Goal: Task Accomplishment & Management: Manage account settings

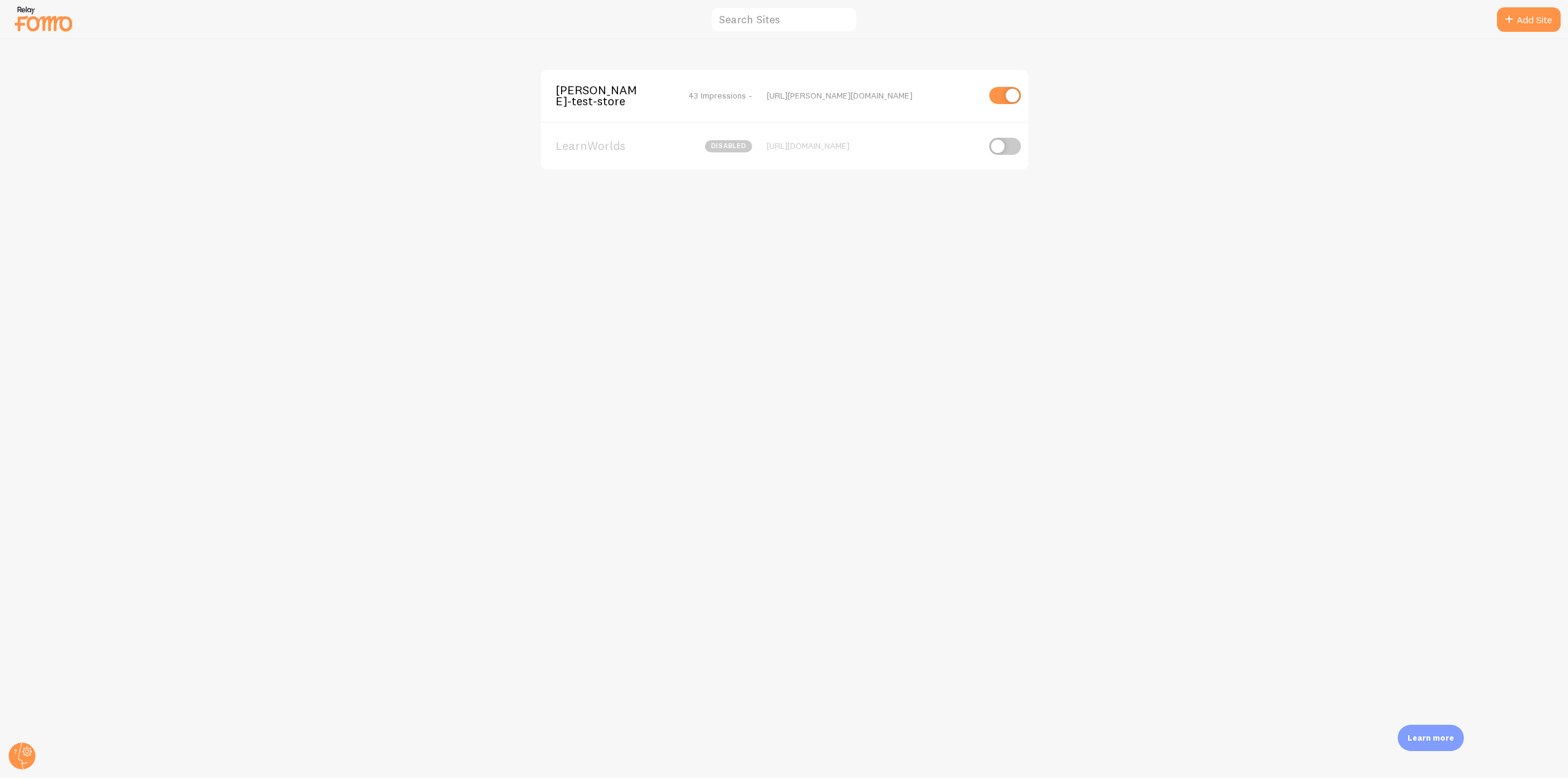
click at [579, 99] on span "[PERSON_NAME]-test-store" at bounding box center [605, 95] width 99 height 23
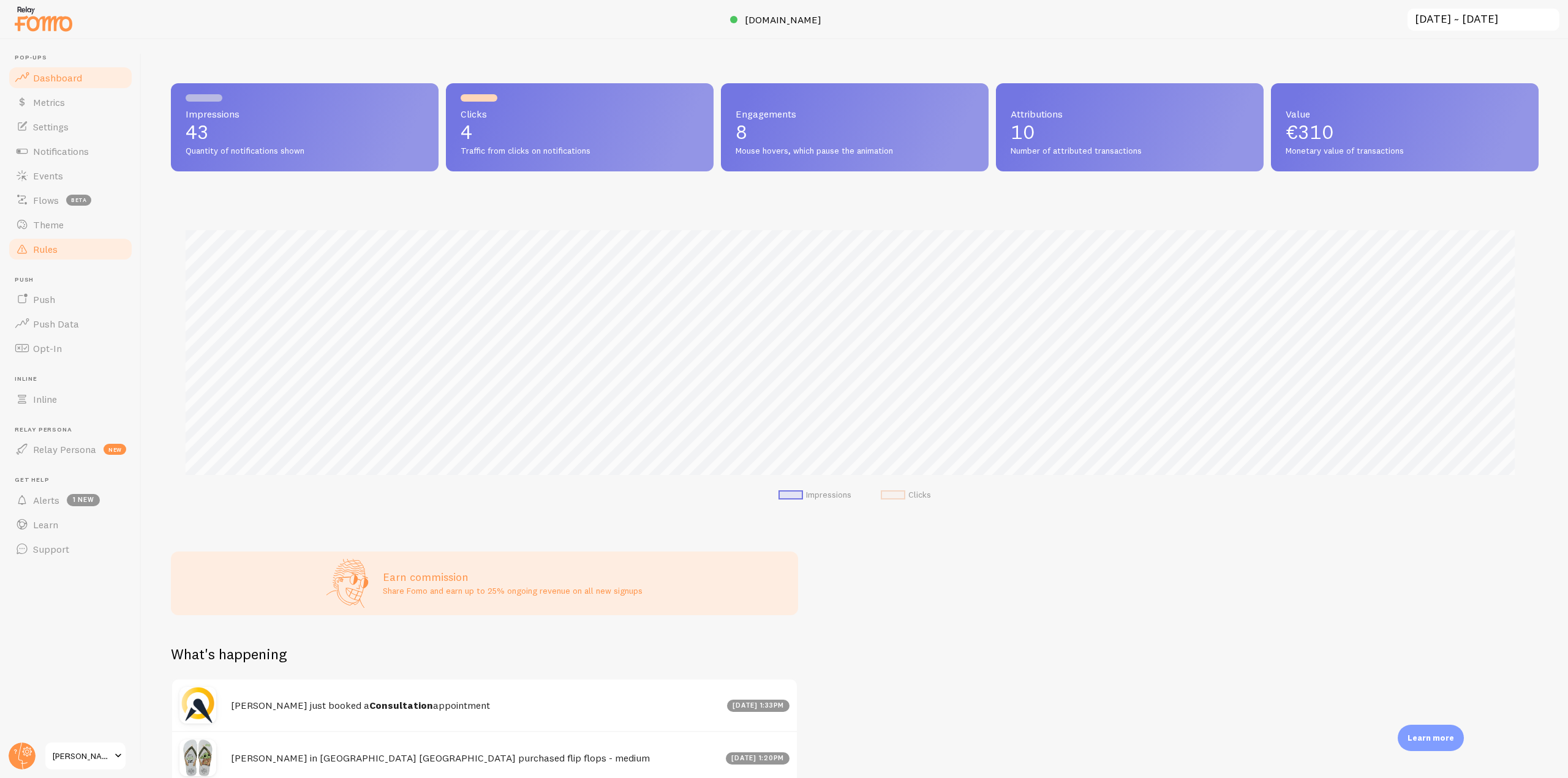
scroll to position [322, 1358]
click at [67, 223] on link "Theme" at bounding box center [71, 225] width 126 height 25
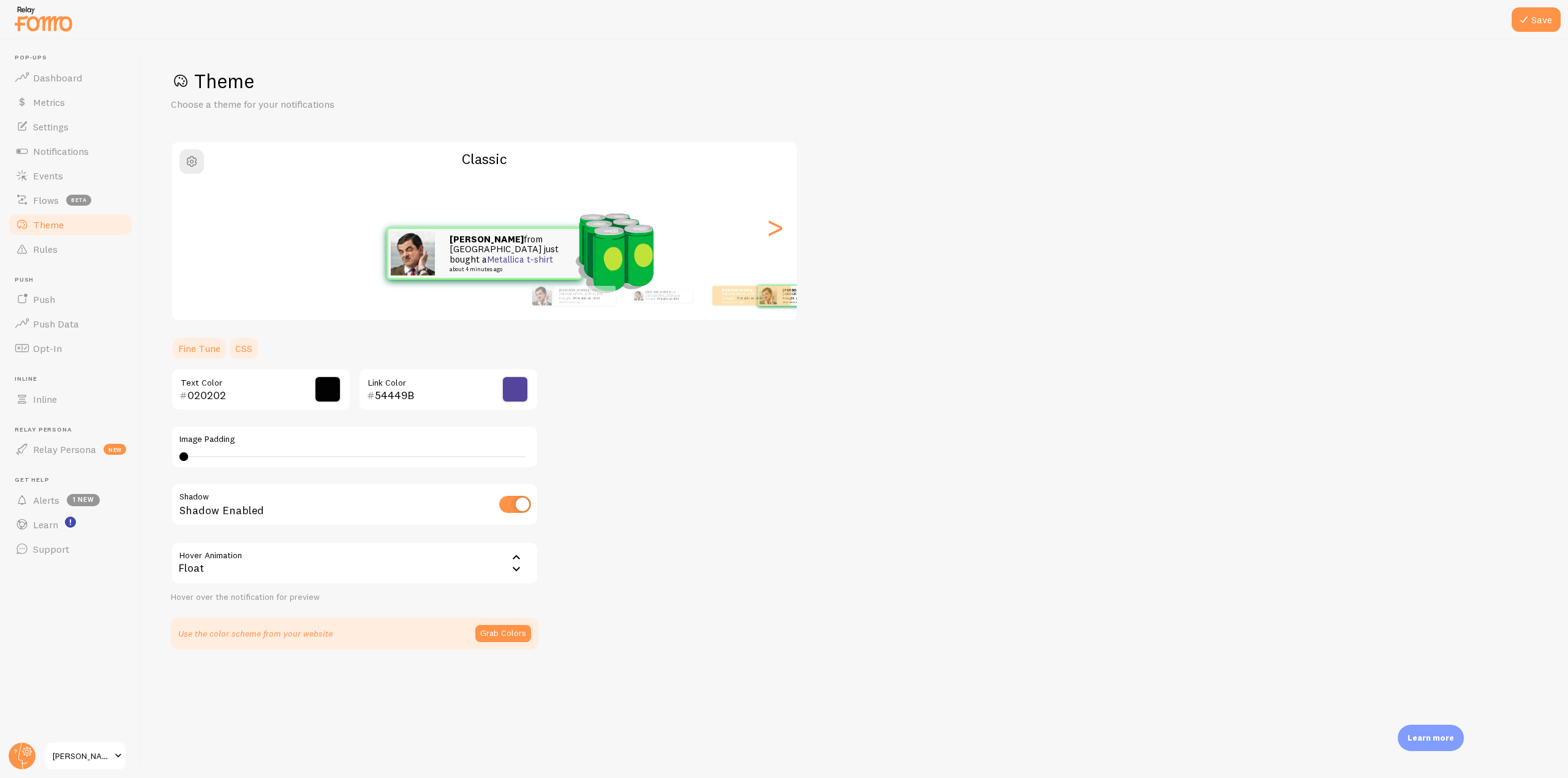
click at [249, 344] on link "CSS" at bounding box center [244, 348] width 32 height 25
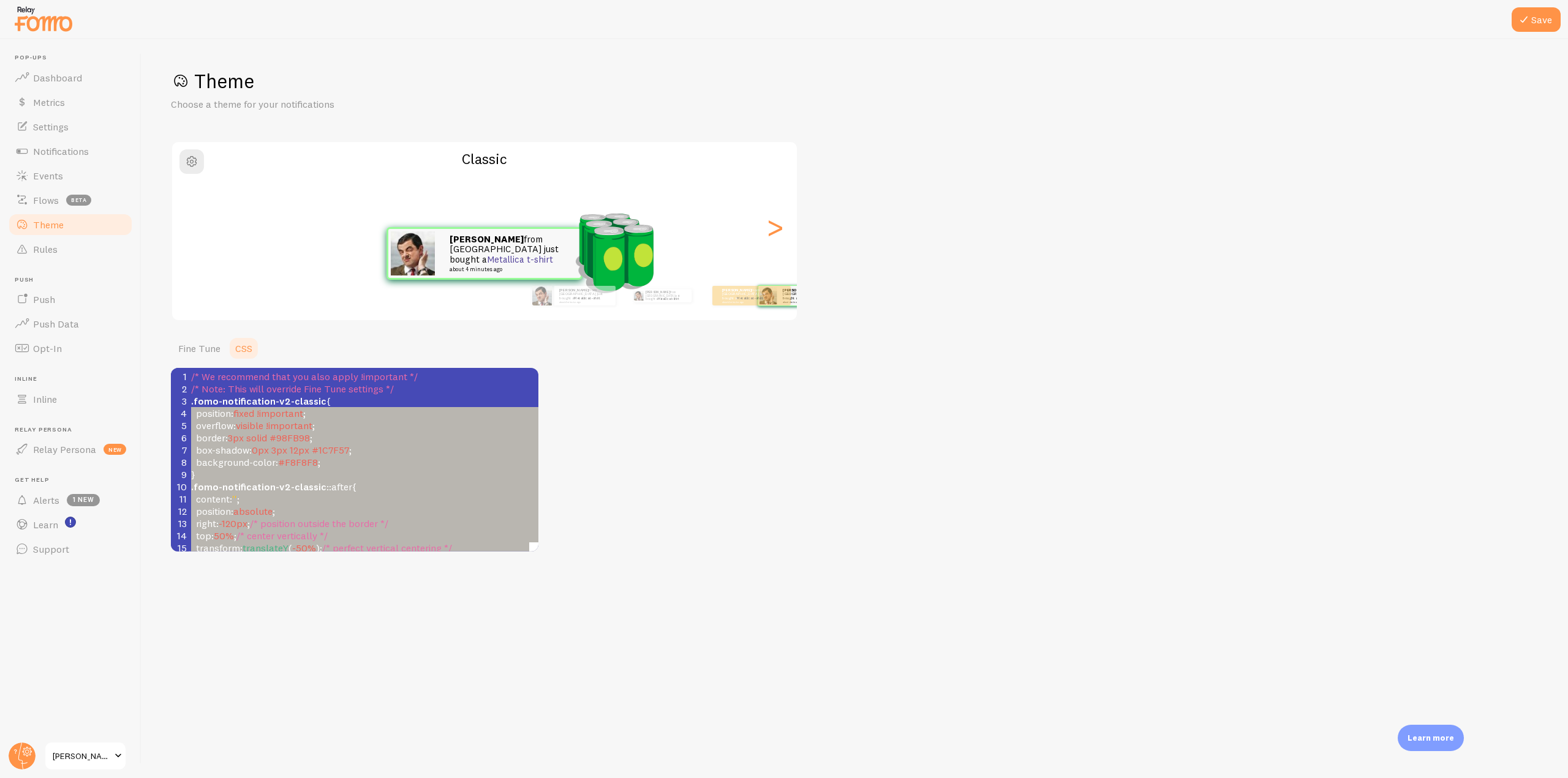
type textarea ".fomo-notification-v2-classic { position: fixed !important; overflow: visible !…"
drag, startPoint x: 507, startPoint y: 535, endPoint x: 183, endPoint y: 404, distance: 349.5
click at [189, 404] on div "1 /* We recommend that you also apply !important */ 2 /* Note: This will overri…" at bounding box center [451, 536] width 525 height 331
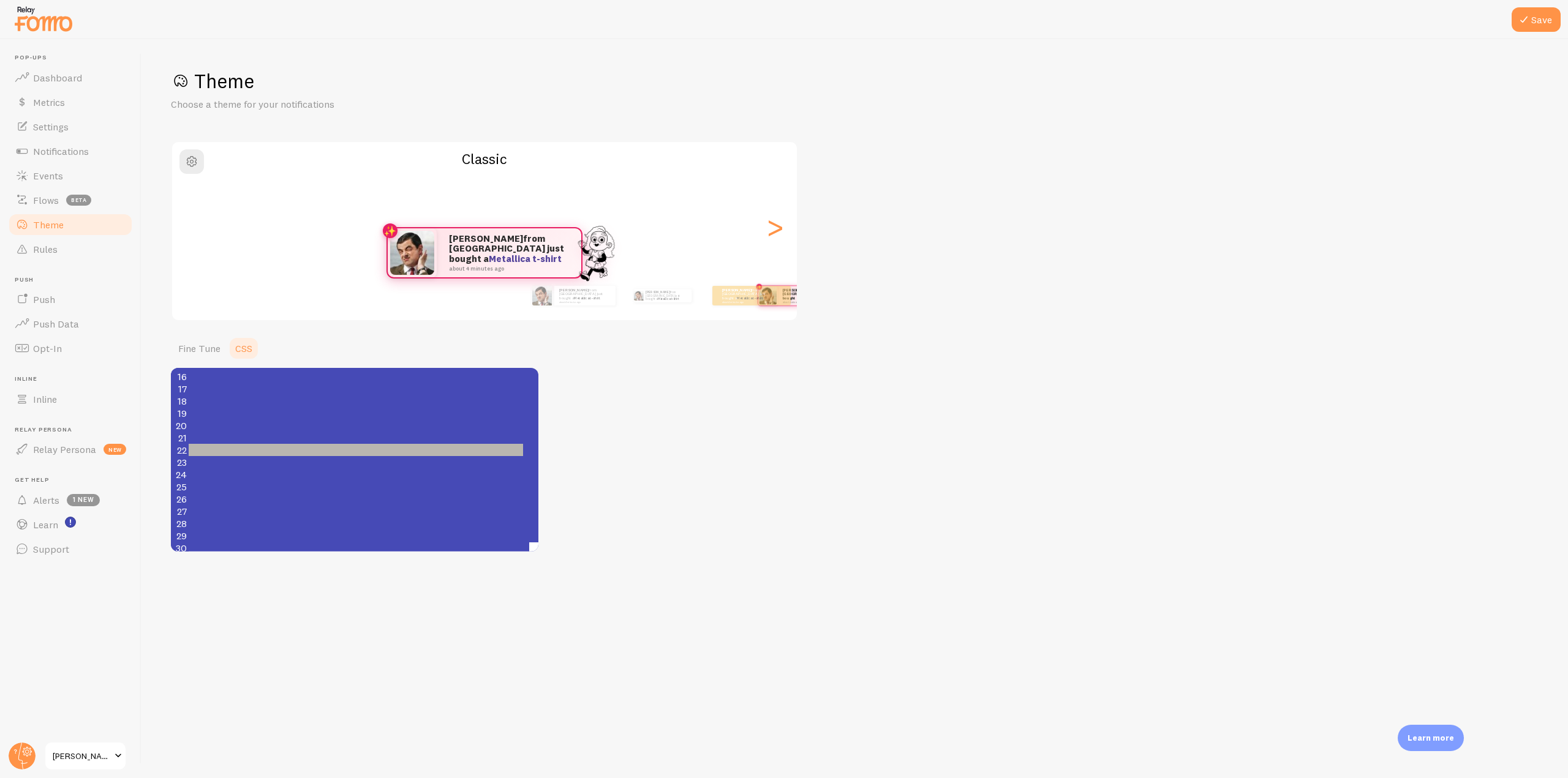
scroll to position [0, 644]
type textarea "[URL][DOMAIN_NAME]"
drag, startPoint x: 270, startPoint y: 452, endPoint x: 411, endPoint y: 447, distance: 141.1
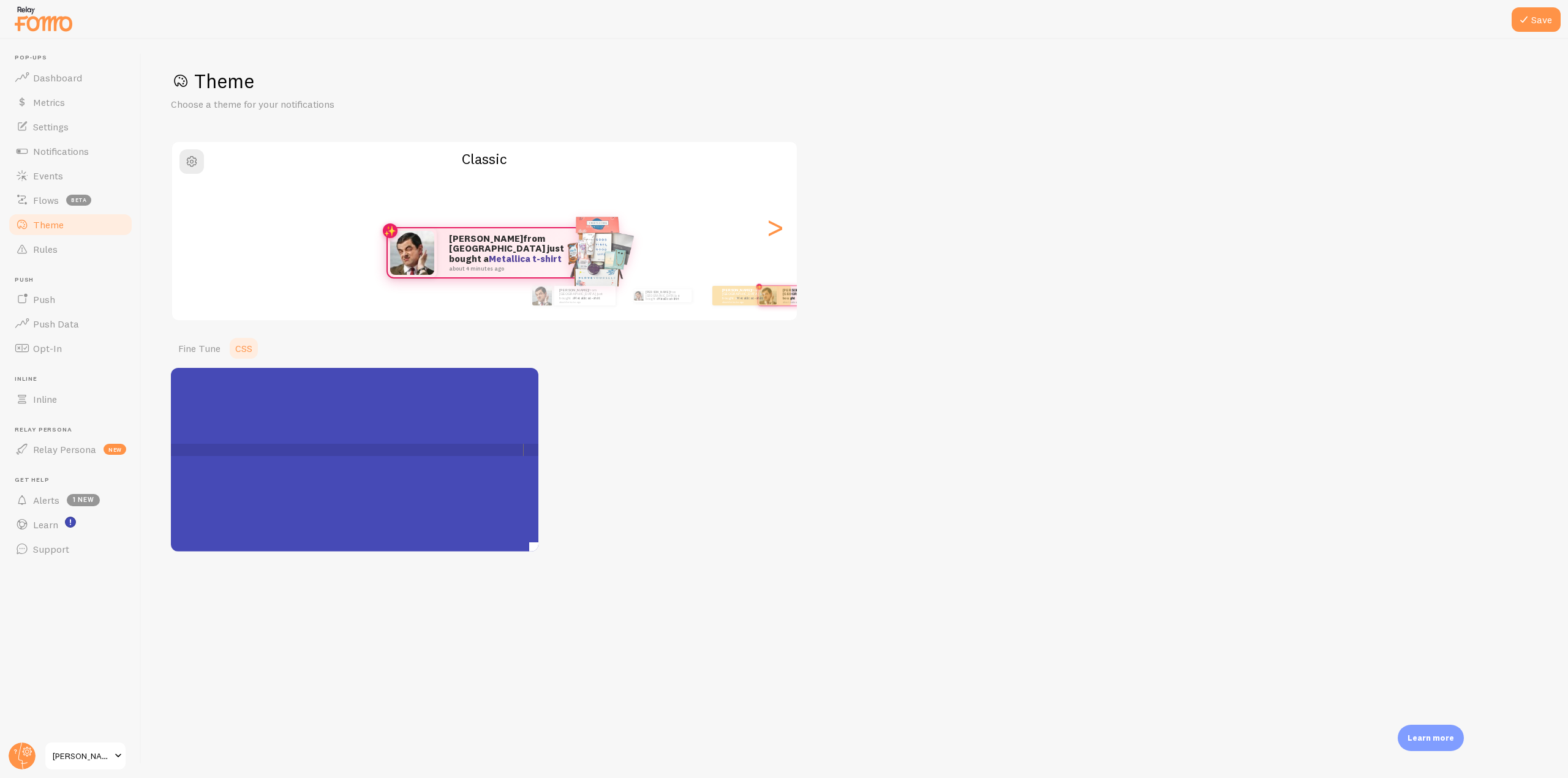
scroll to position [0, 0]
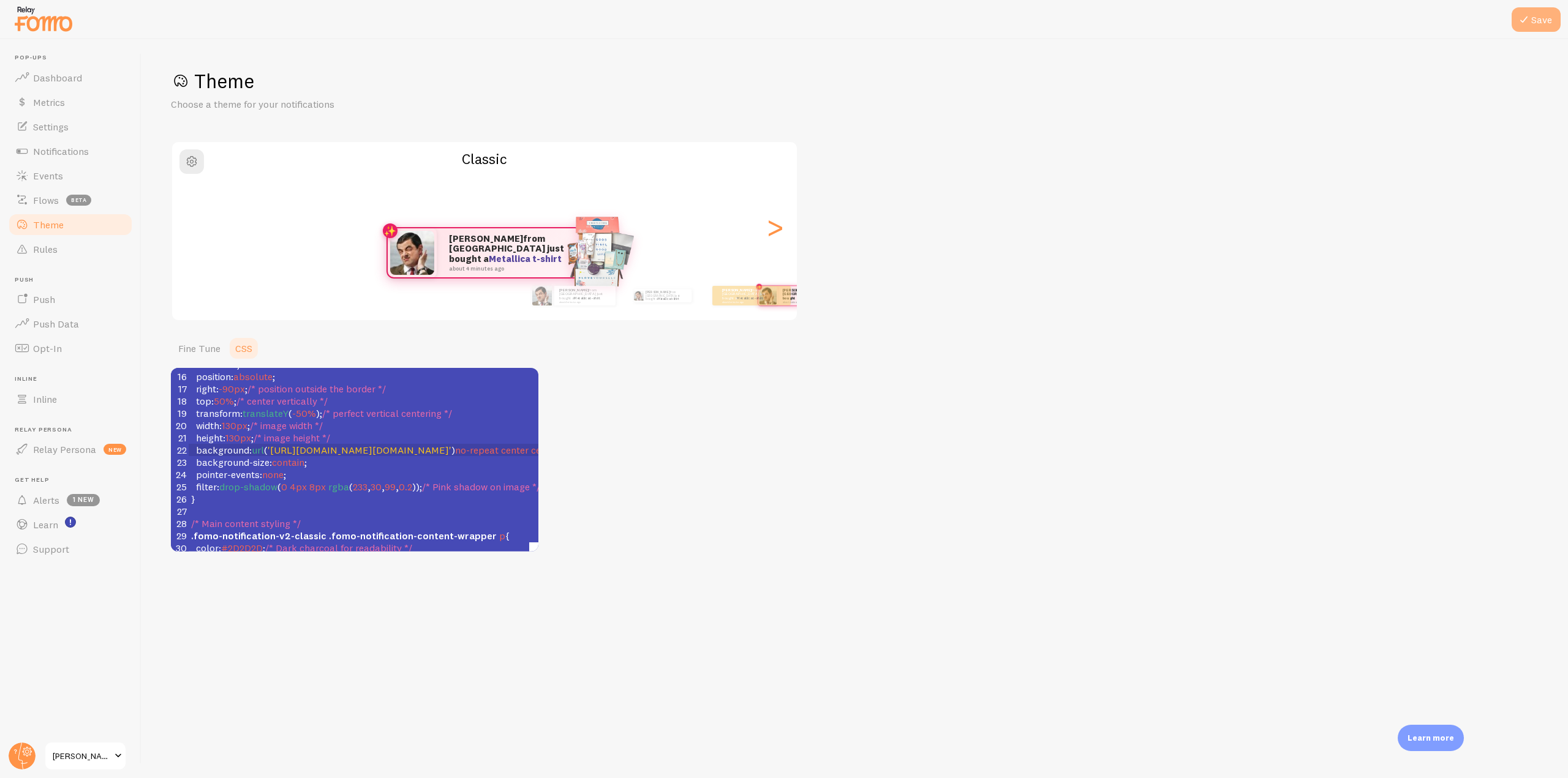
click at [1539, 14] on button "Save" at bounding box center [1536, 20] width 49 height 25
click at [81, 79] on link "Dashboard" at bounding box center [71, 77] width 126 height 25
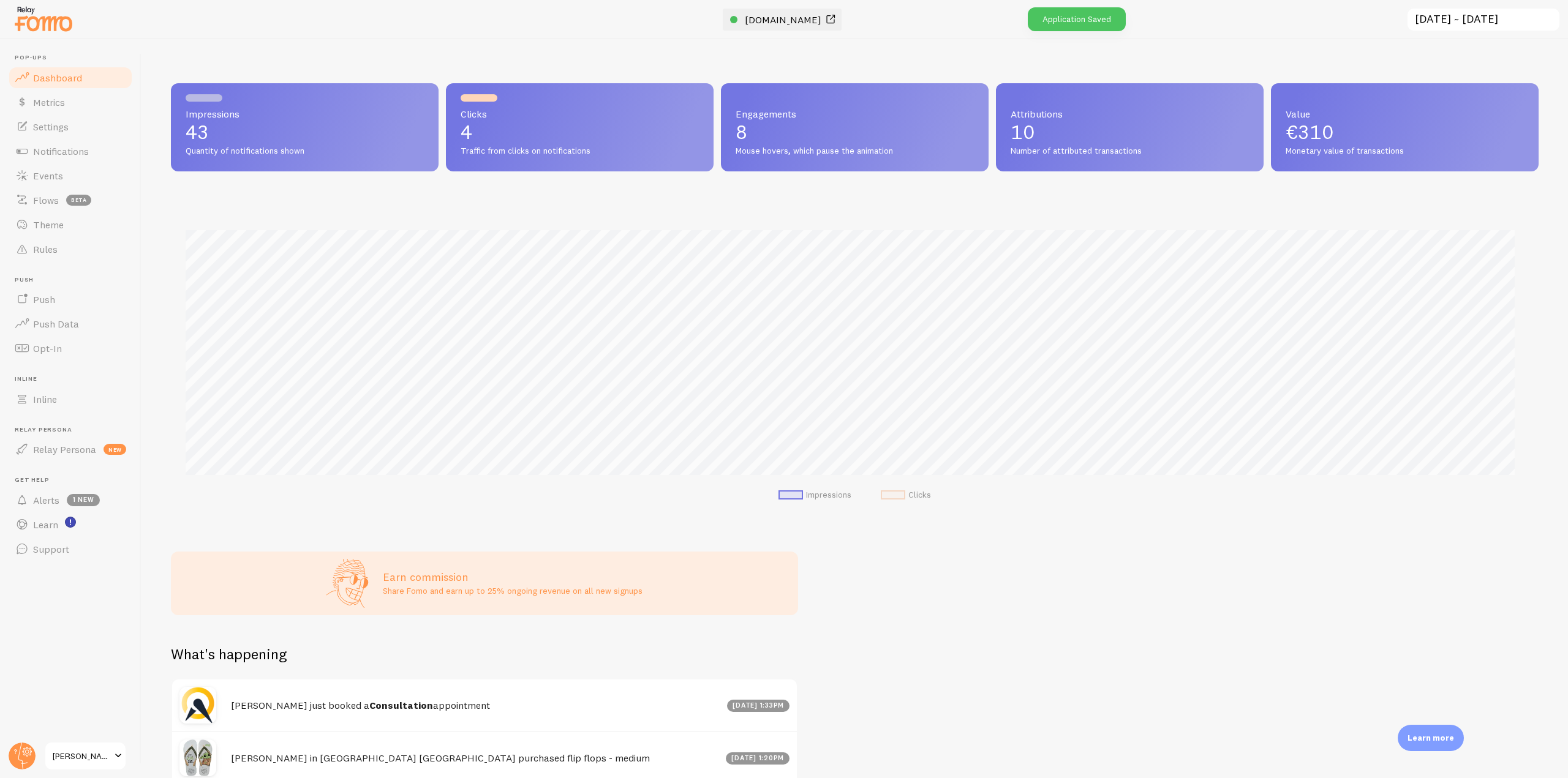
click at [745, 22] on span "[DOMAIN_NAME]" at bounding box center [783, 20] width 77 height 12
click at [49, 257] on link "Rules" at bounding box center [71, 249] width 126 height 25
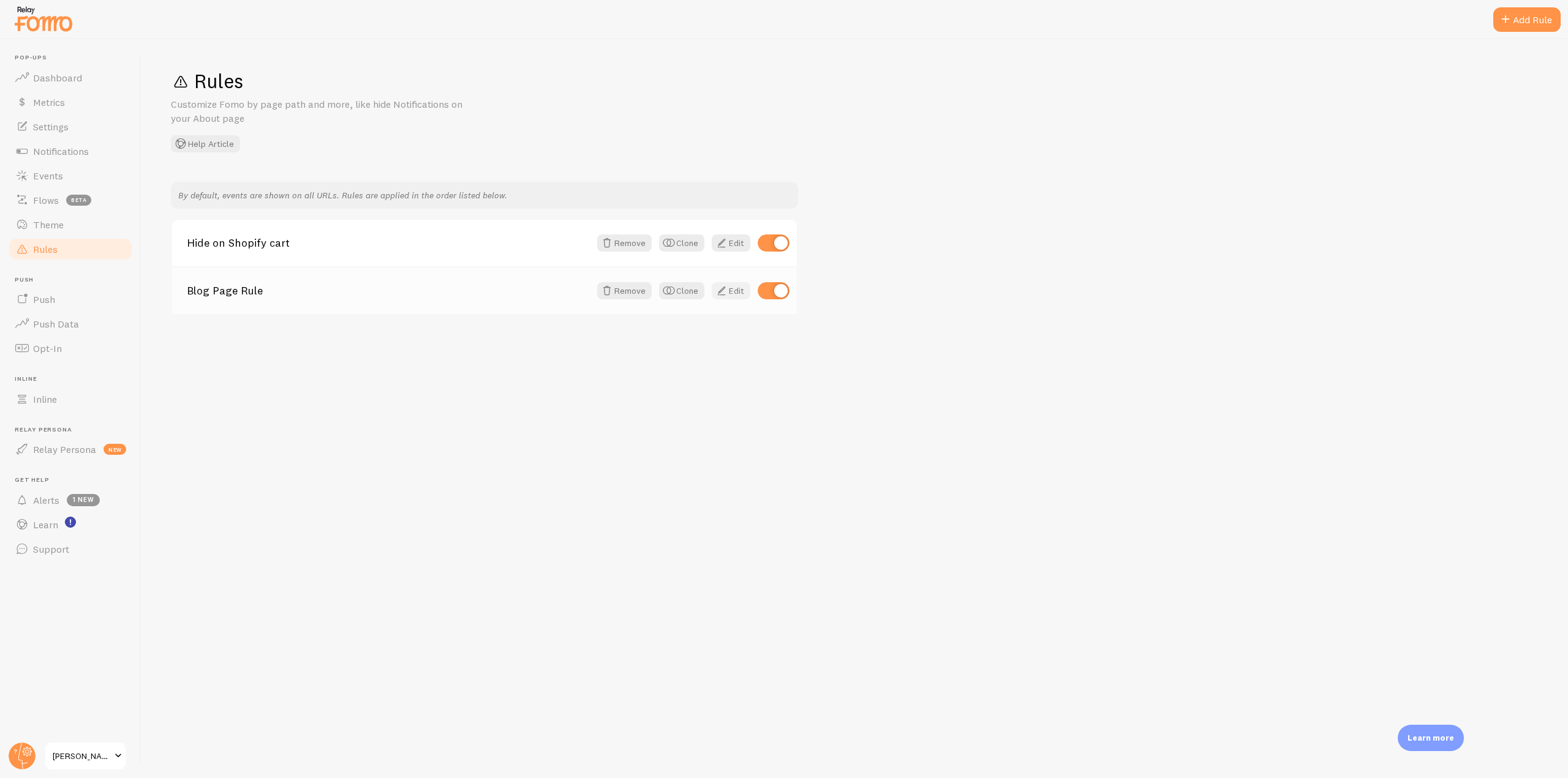
click at [736, 292] on link "Edit" at bounding box center [730, 290] width 38 height 17
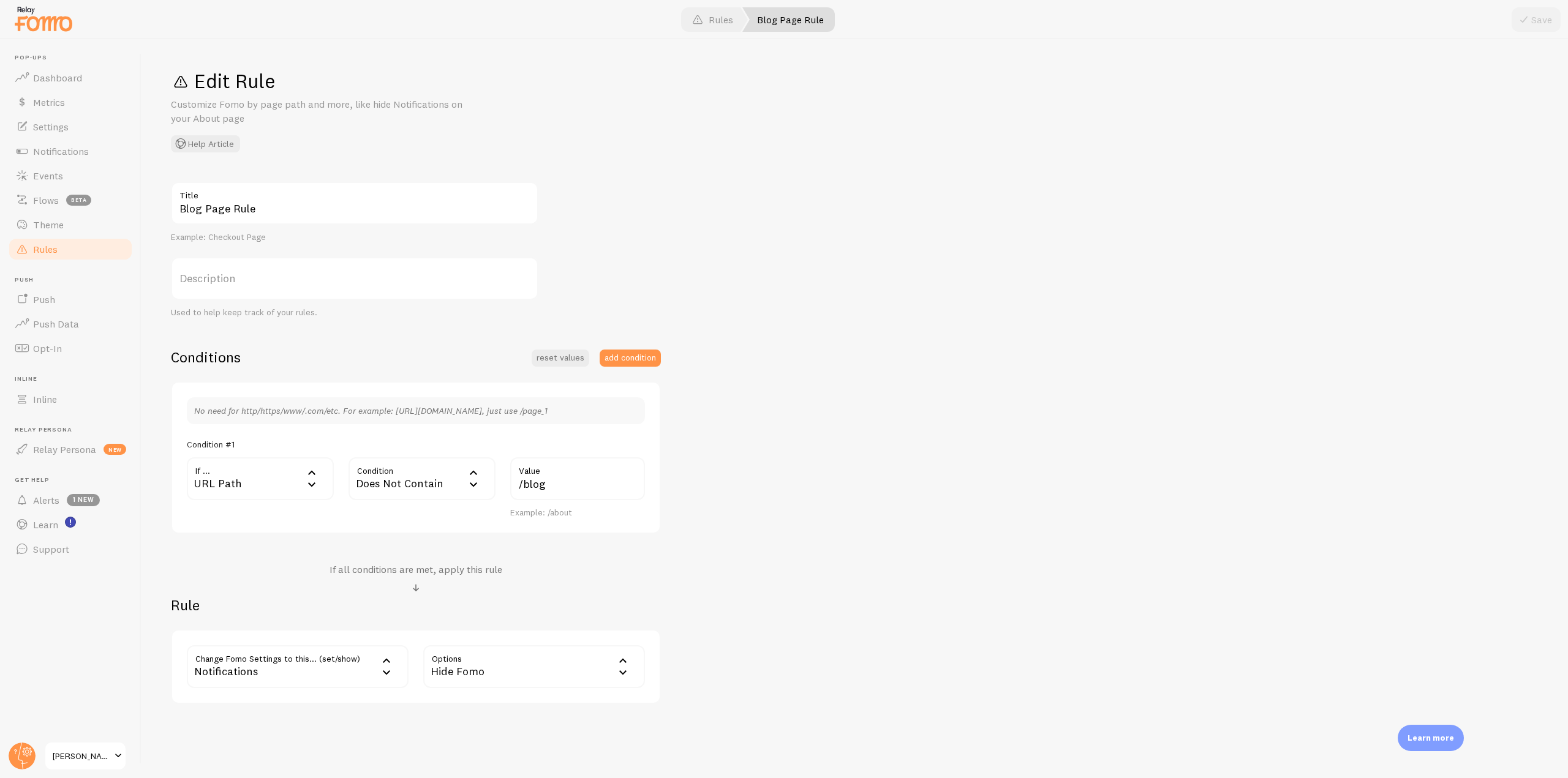
click at [45, 249] on span "Rules" at bounding box center [45, 249] width 25 height 12
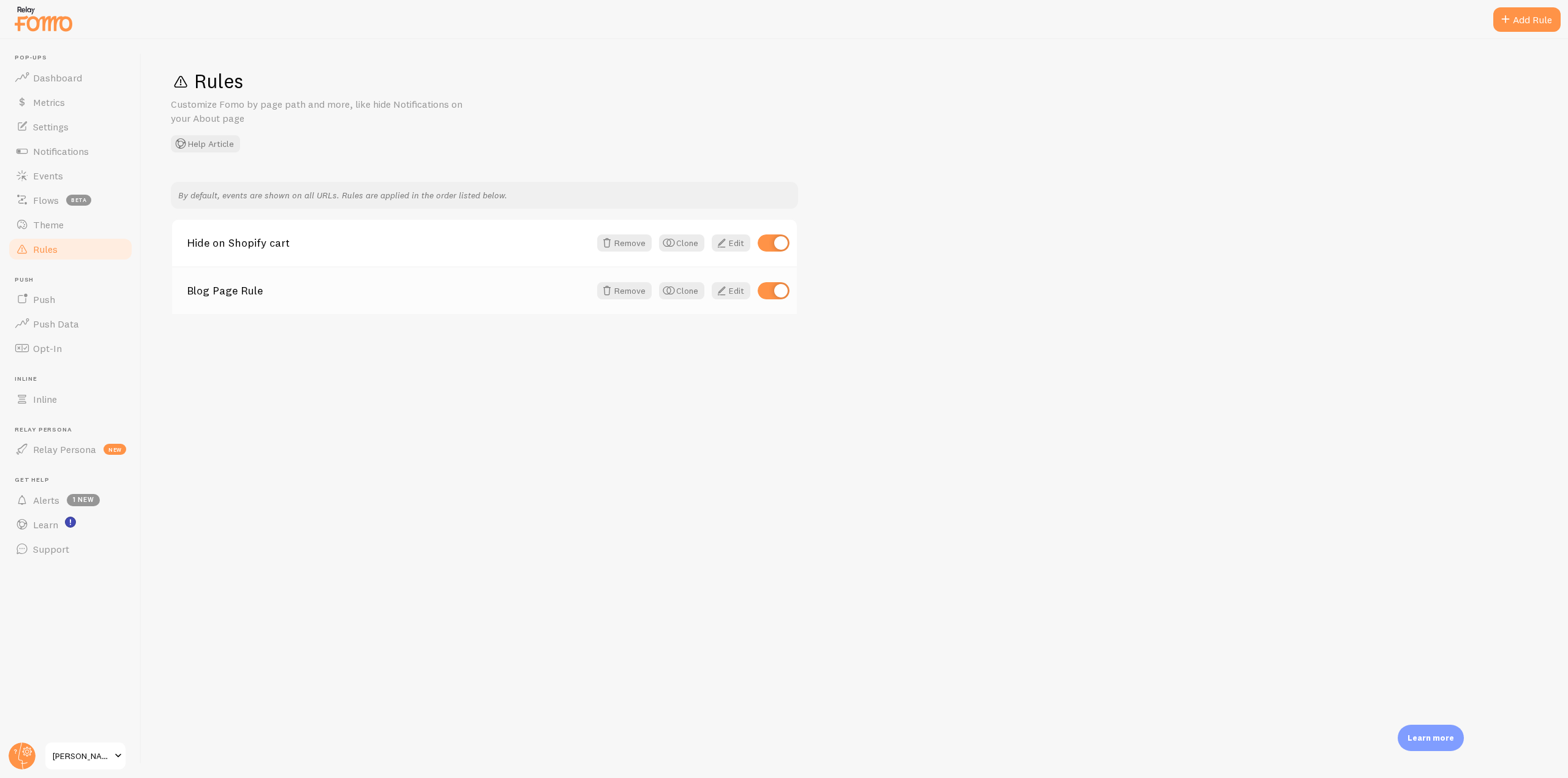
click at [784, 290] on input "checkbox" at bounding box center [773, 290] width 32 height 17
checkbox input "false"
click at [58, 86] on link "Dashboard" at bounding box center [71, 77] width 126 height 25
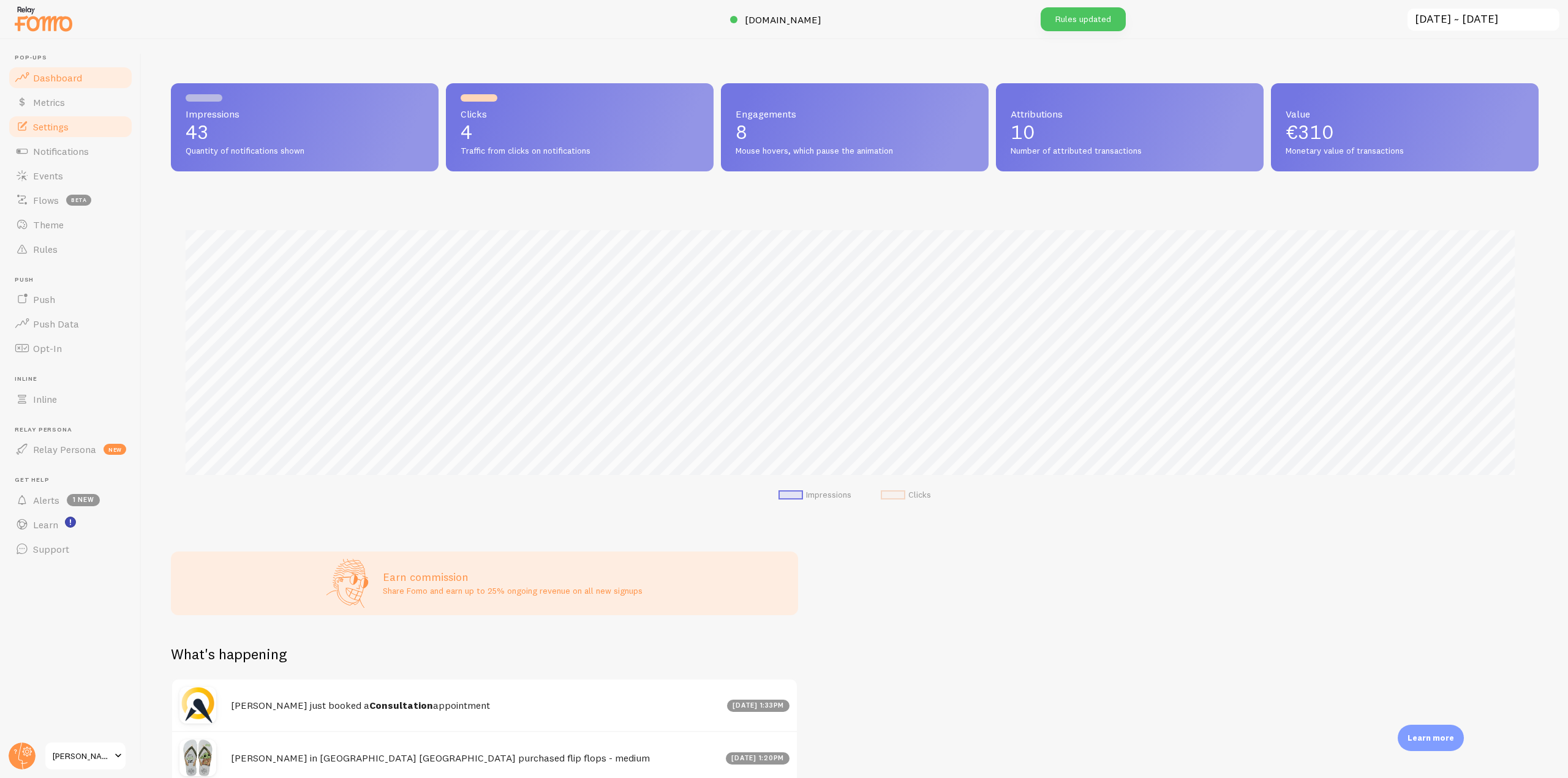
click at [62, 123] on span "Settings" at bounding box center [50, 126] width 35 height 12
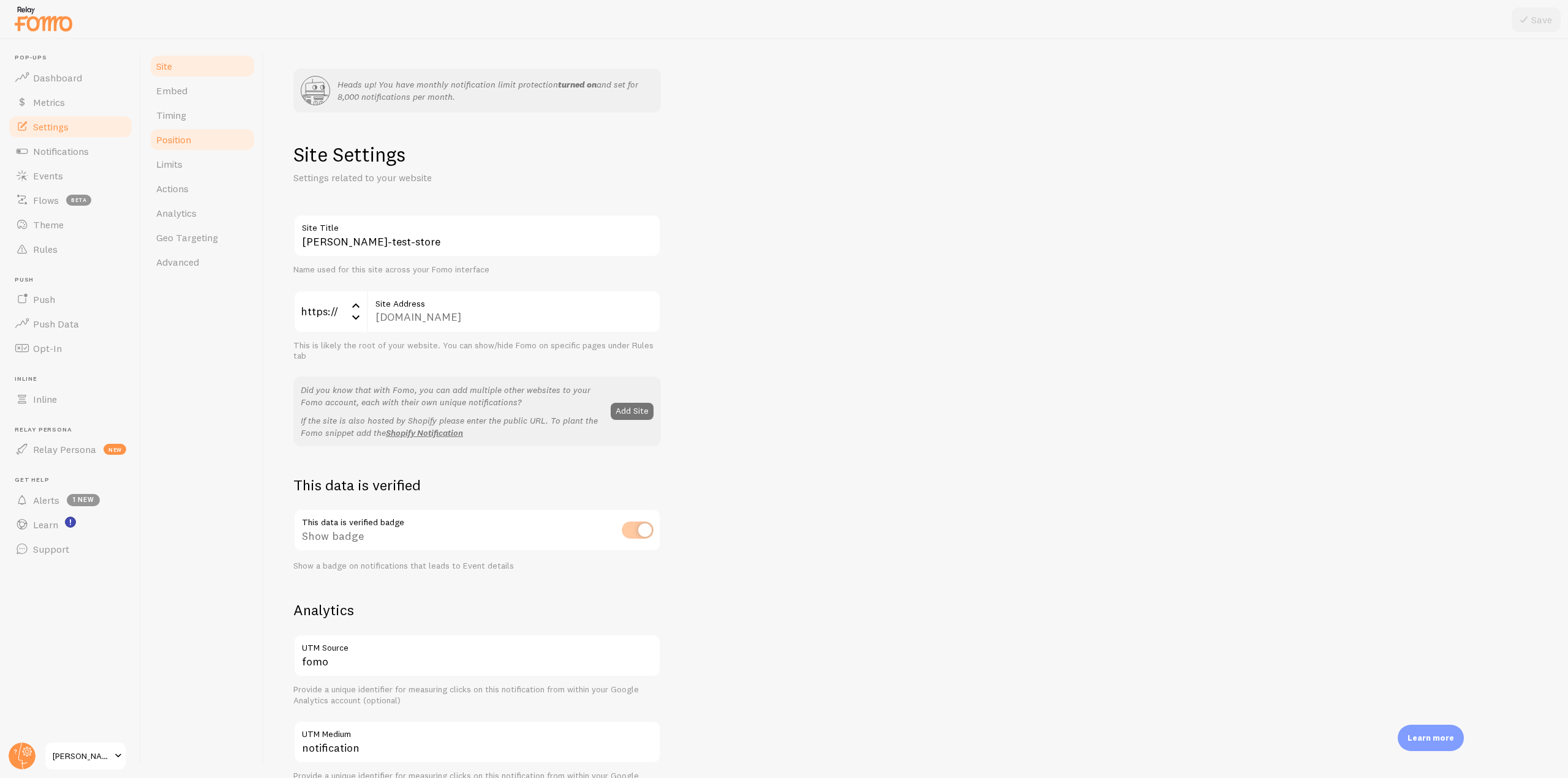
click at [186, 141] on span "Position" at bounding box center [174, 140] width 35 height 12
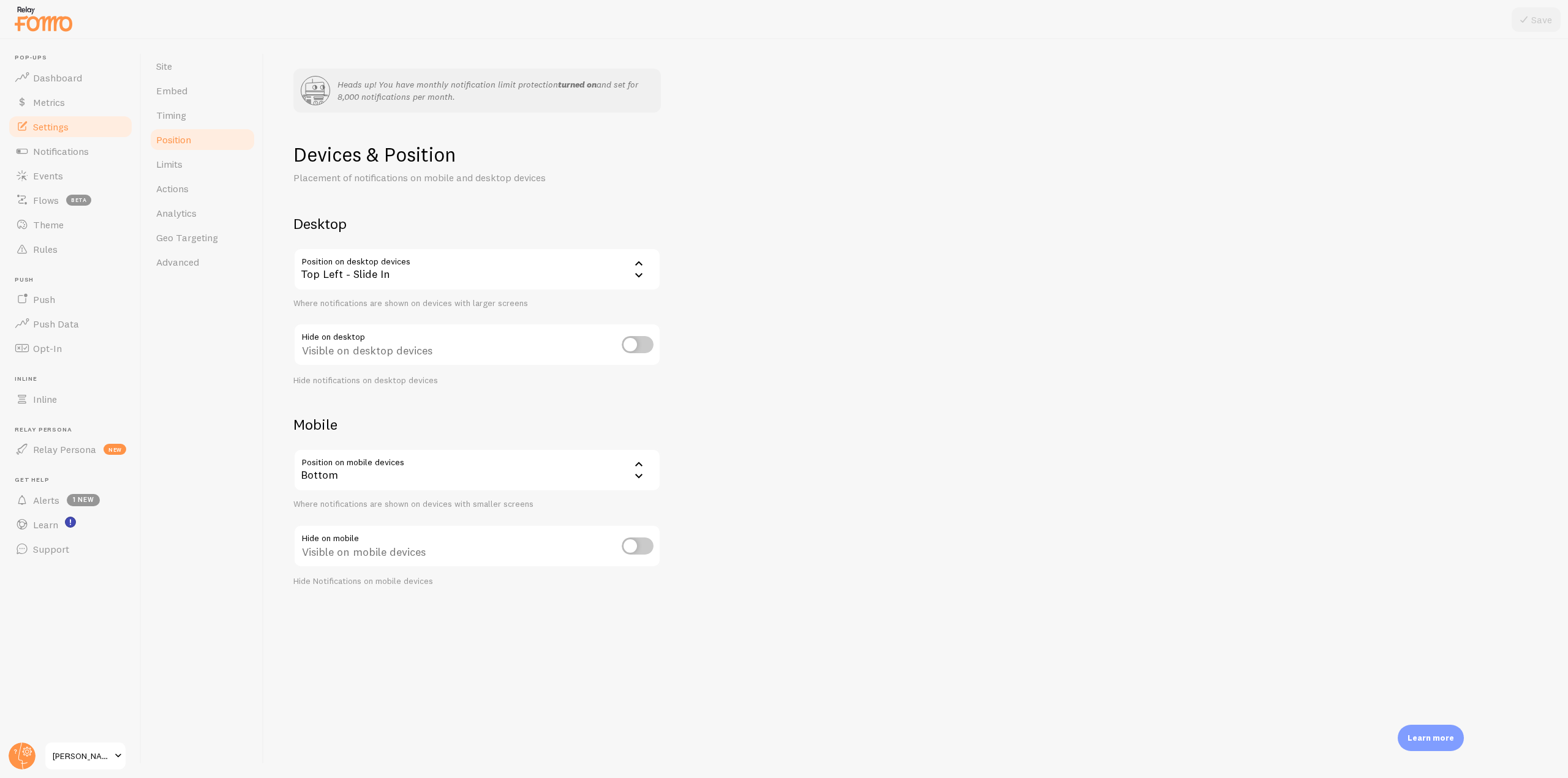
click at [490, 271] on div "Top Left - Slide In" at bounding box center [477, 269] width 368 height 43
click at [378, 335] on li "Bottom Left - Slide In" at bounding box center [477, 332] width 365 height 22
click at [1551, 20] on button "Save" at bounding box center [1536, 20] width 49 height 25
click at [209, 117] on link "Timing" at bounding box center [202, 115] width 108 height 25
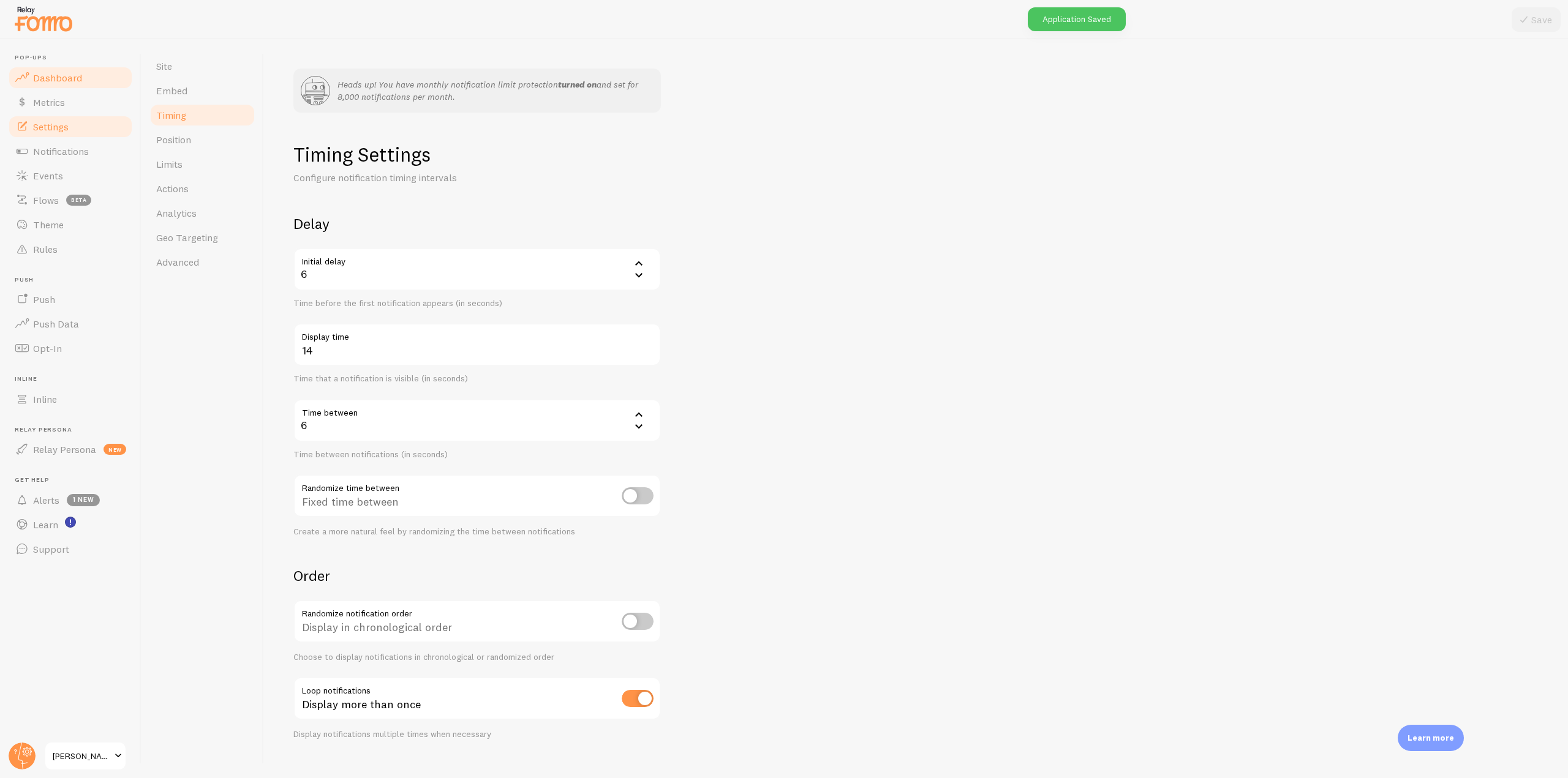
click at [48, 84] on link "Dashboard" at bounding box center [71, 77] width 126 height 25
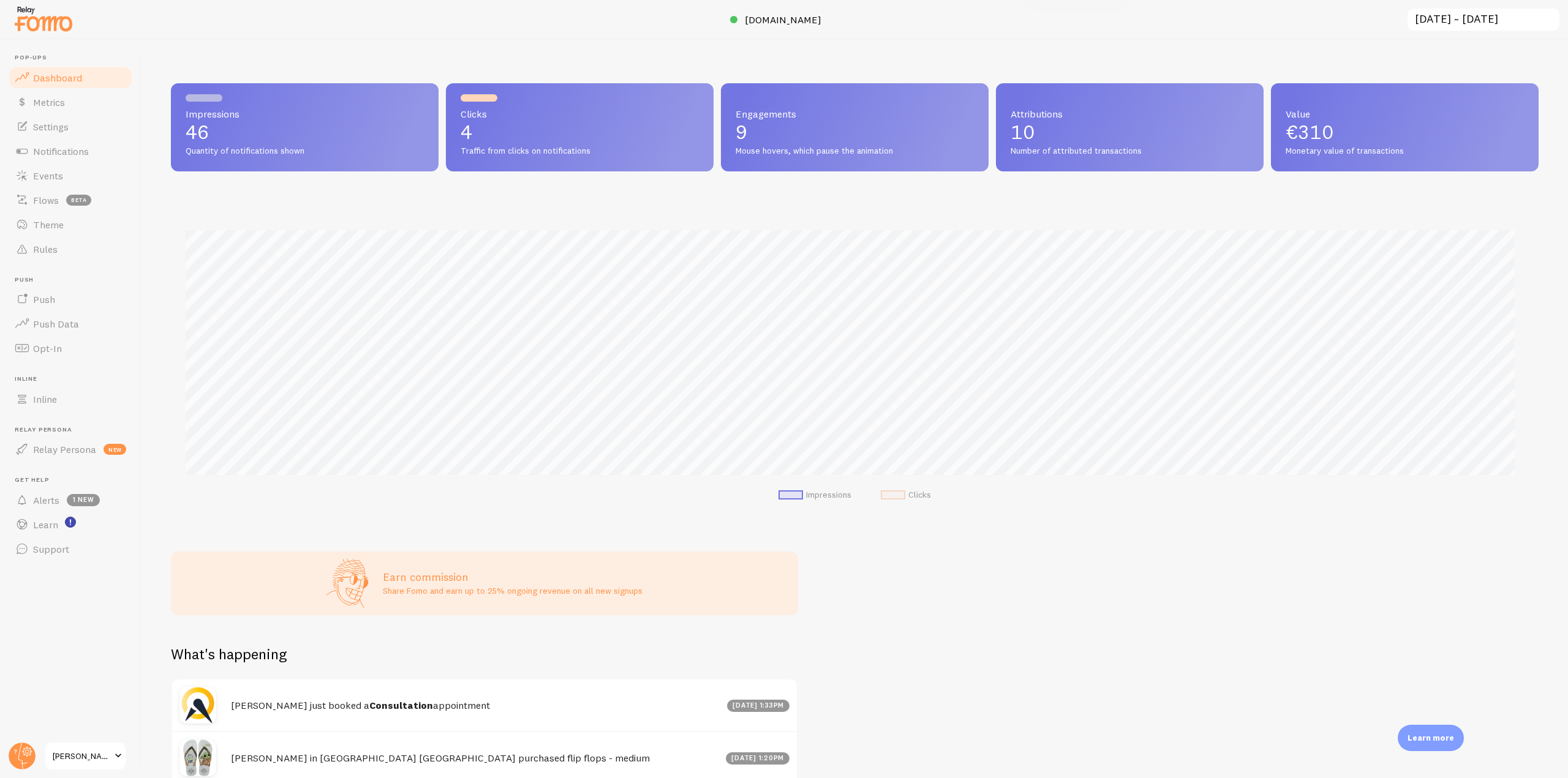
scroll to position [322, 1358]
drag, startPoint x: 47, startPoint y: 228, endPoint x: 120, endPoint y: 241, distance: 74.1
click at [47, 228] on span "Theme" at bounding box center [48, 225] width 31 height 12
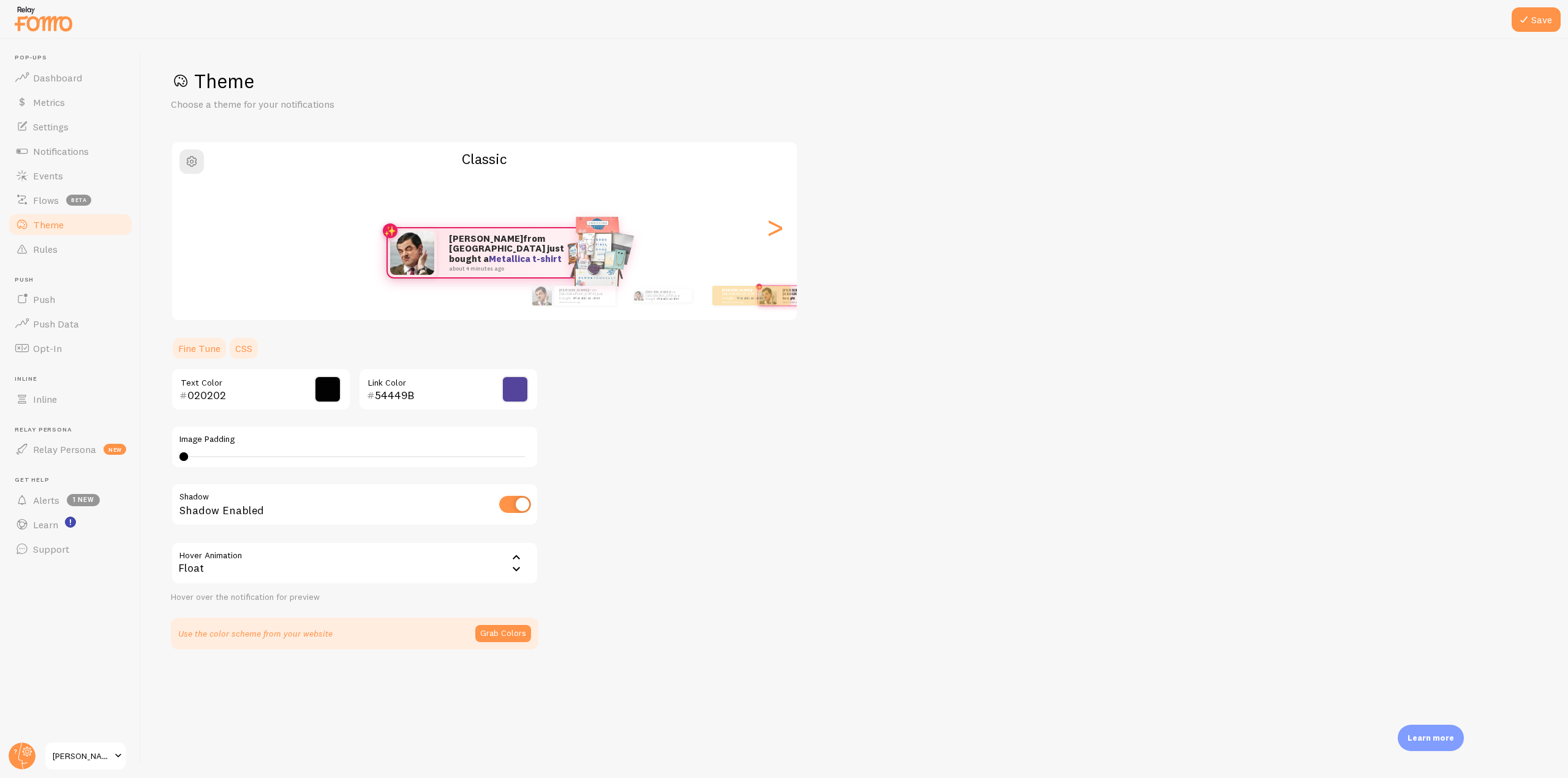
click at [250, 341] on link "CSS" at bounding box center [244, 348] width 32 height 25
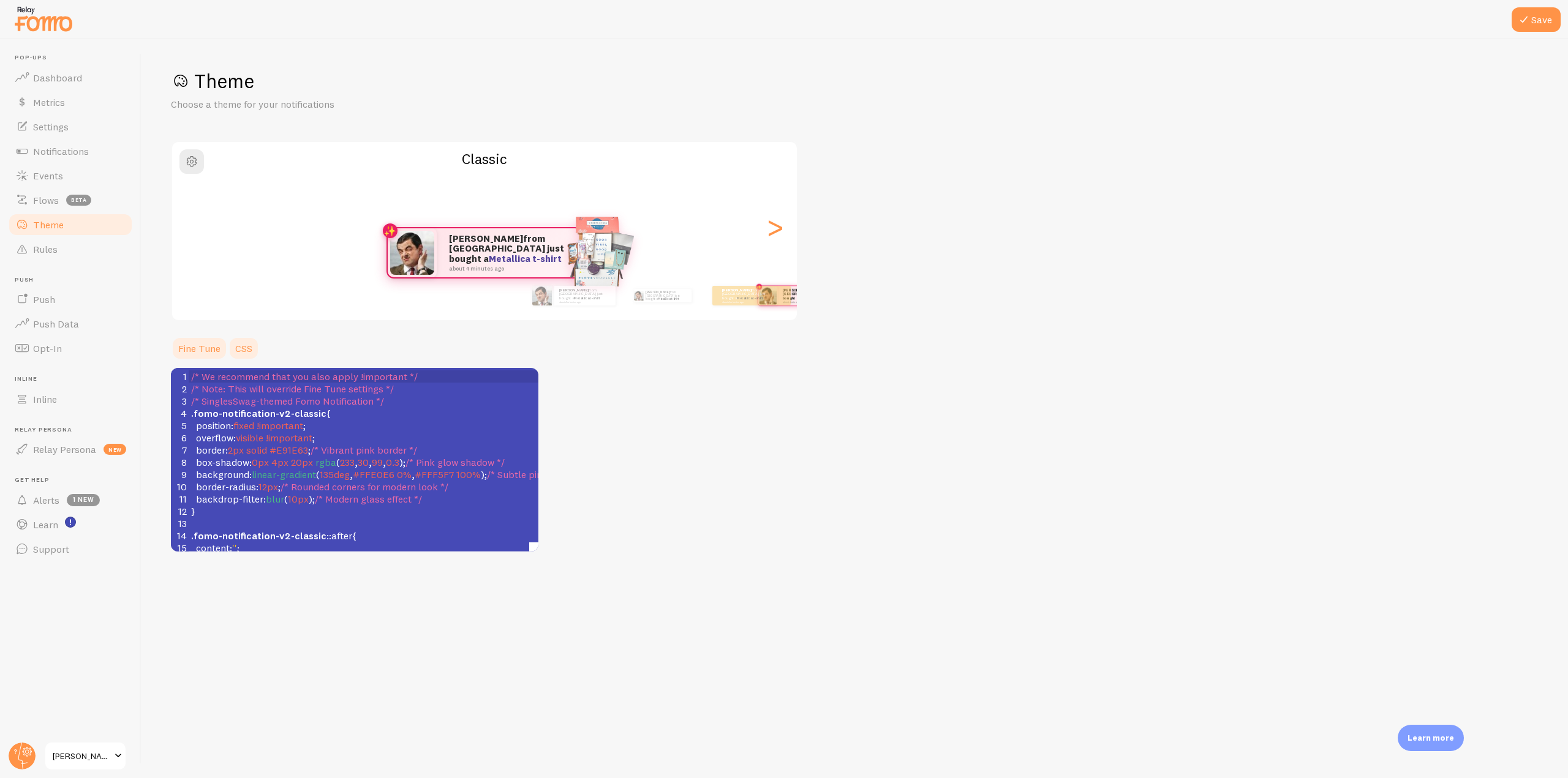
click at [191, 343] on link "Fine Tune" at bounding box center [199, 348] width 57 height 25
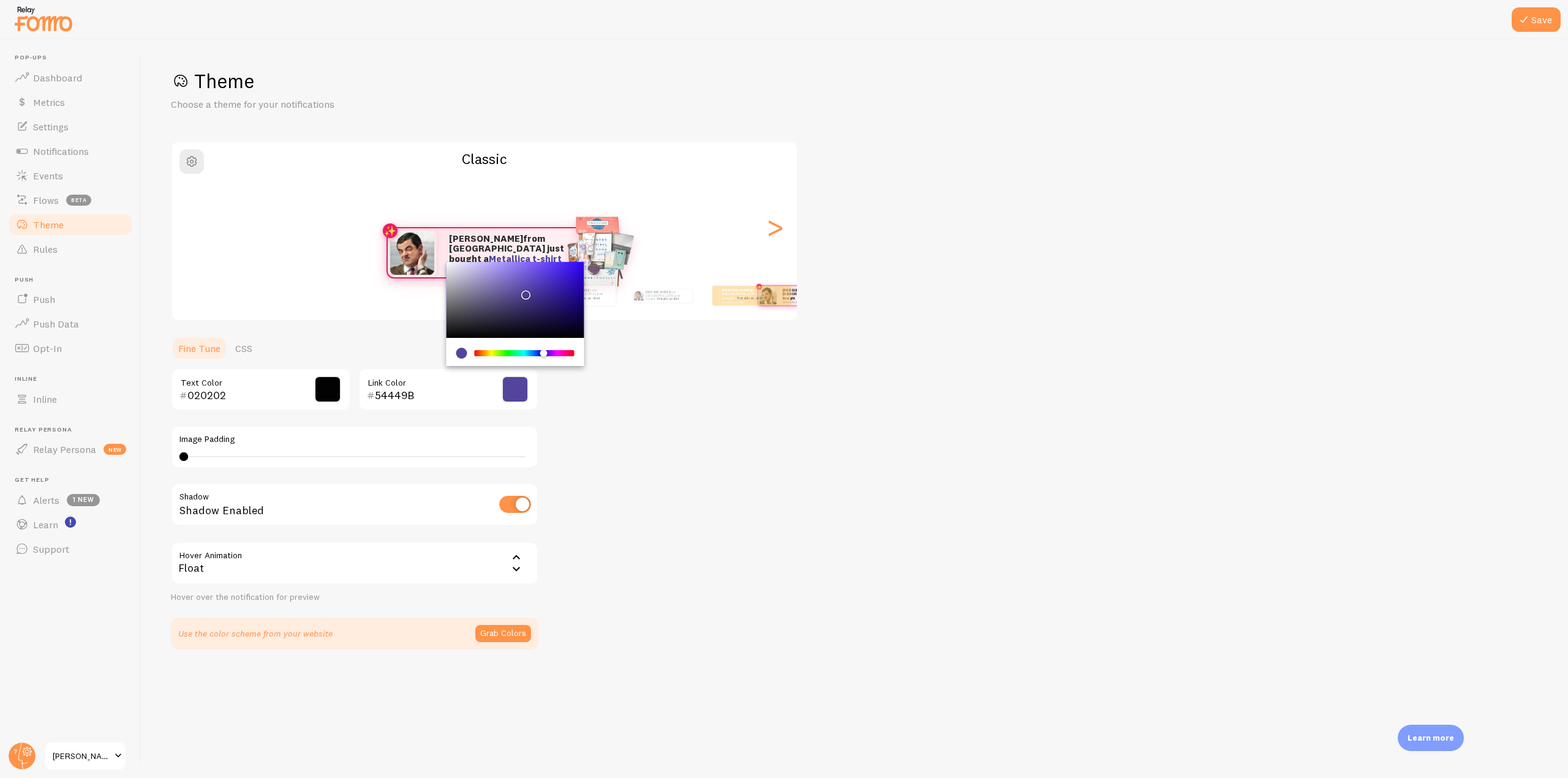
drag, startPoint x: 415, startPoint y: 397, endPoint x: 375, endPoint y: 397, distance: 40.0
click at [375, 397] on input "54449B" at bounding box center [430, 395] width 112 height 15
paste input "FC6471"
type input "FC6471"
click at [829, 472] on div "Theme Choose a theme for your notifications Classic [PERSON_NAME] from [GEOGRAP…" at bounding box center [854, 359] width 1367 height 581
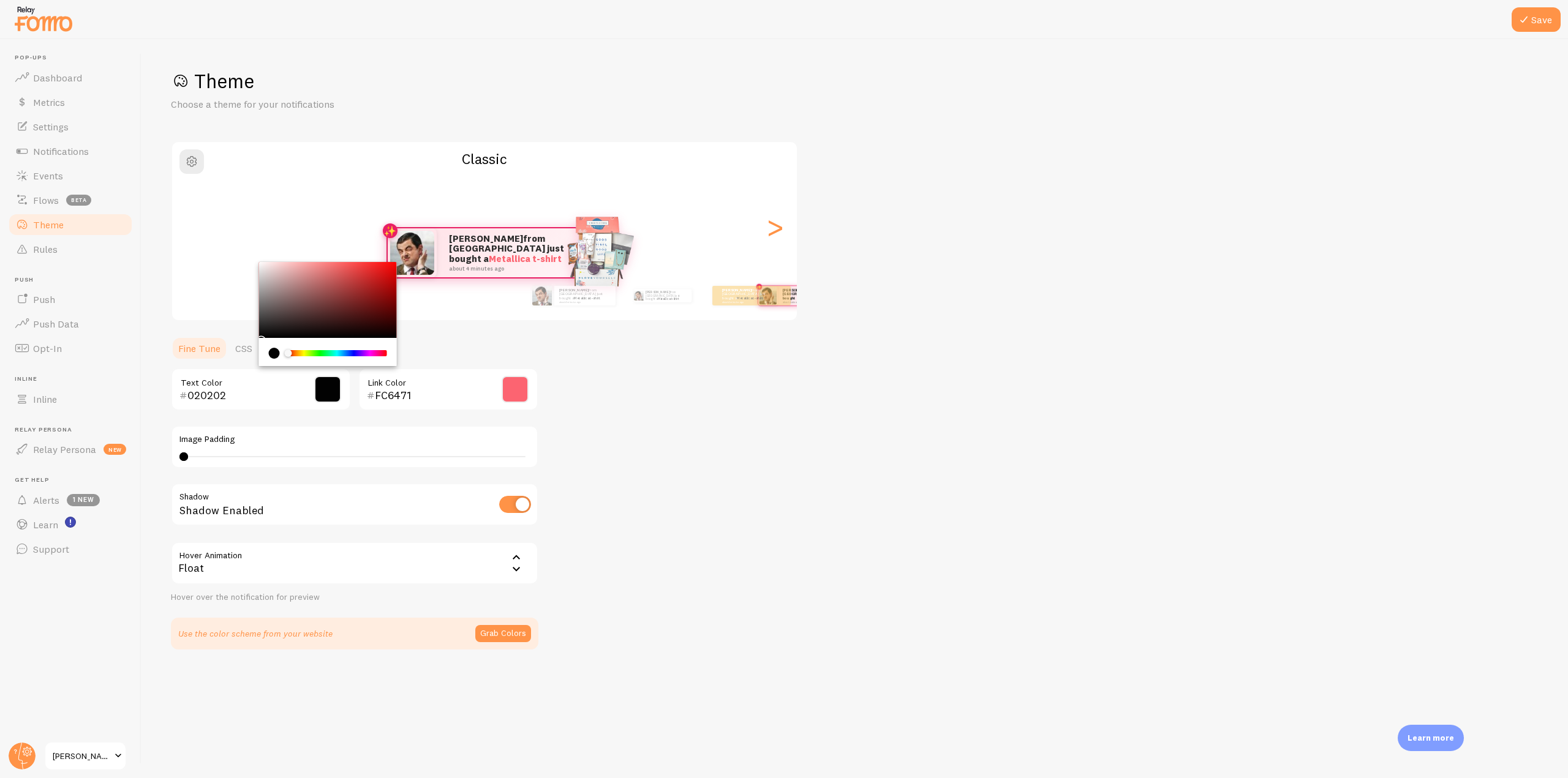
drag, startPoint x: 244, startPoint y: 392, endPoint x: 183, endPoint y: 391, distance: 61.0
click at [183, 391] on div "020202" at bounding box center [240, 395] width 120 height 15
paste input "2B2929"
type input "2B2929"
click at [750, 450] on div "Theme Choose a theme for your notifications Classic [PERSON_NAME] from [GEOGRAP…" at bounding box center [854, 359] width 1367 height 581
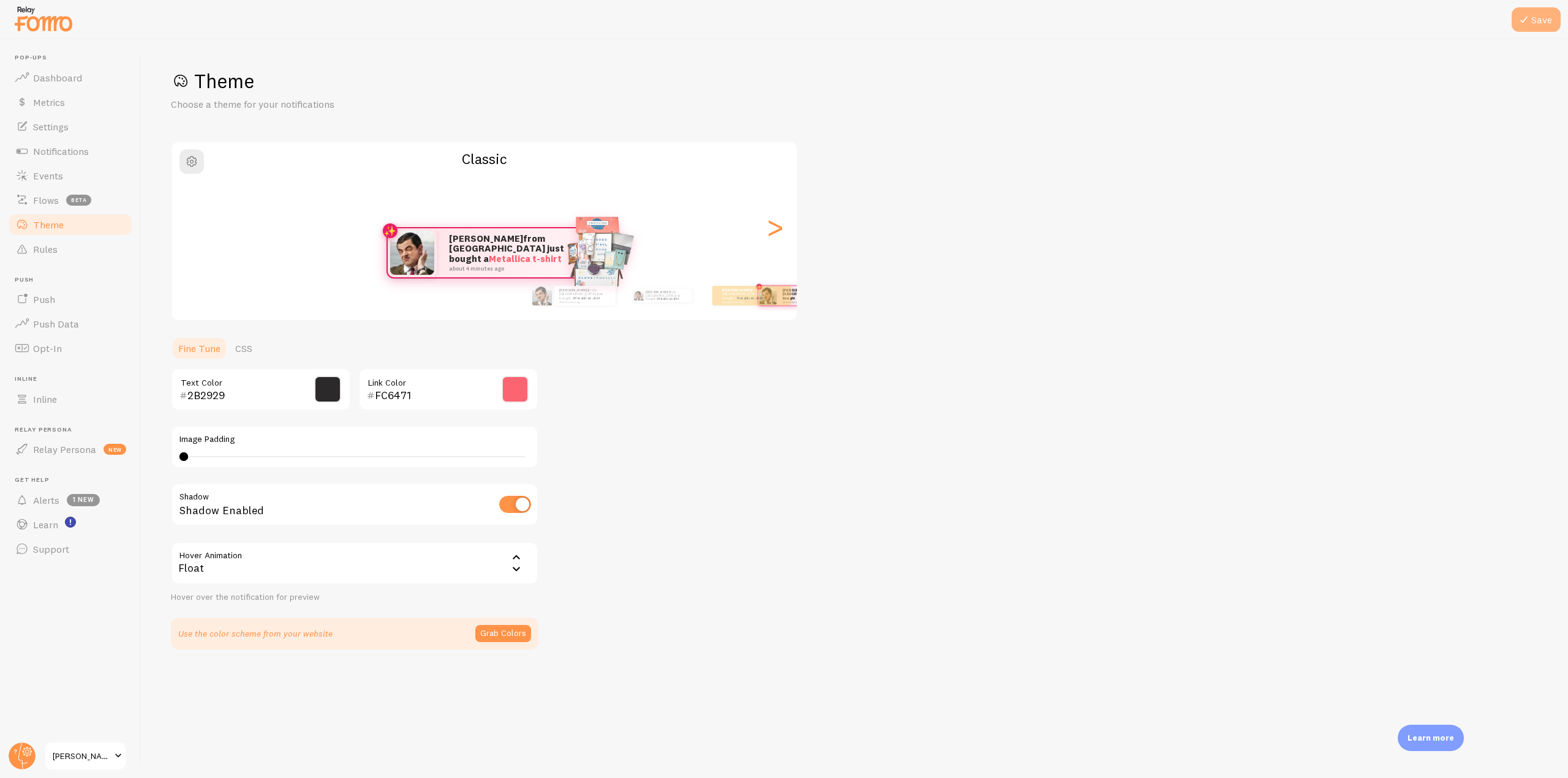
click at [1525, 23] on icon at bounding box center [1524, 20] width 15 height 15
click at [244, 354] on link "CSS" at bounding box center [244, 348] width 32 height 25
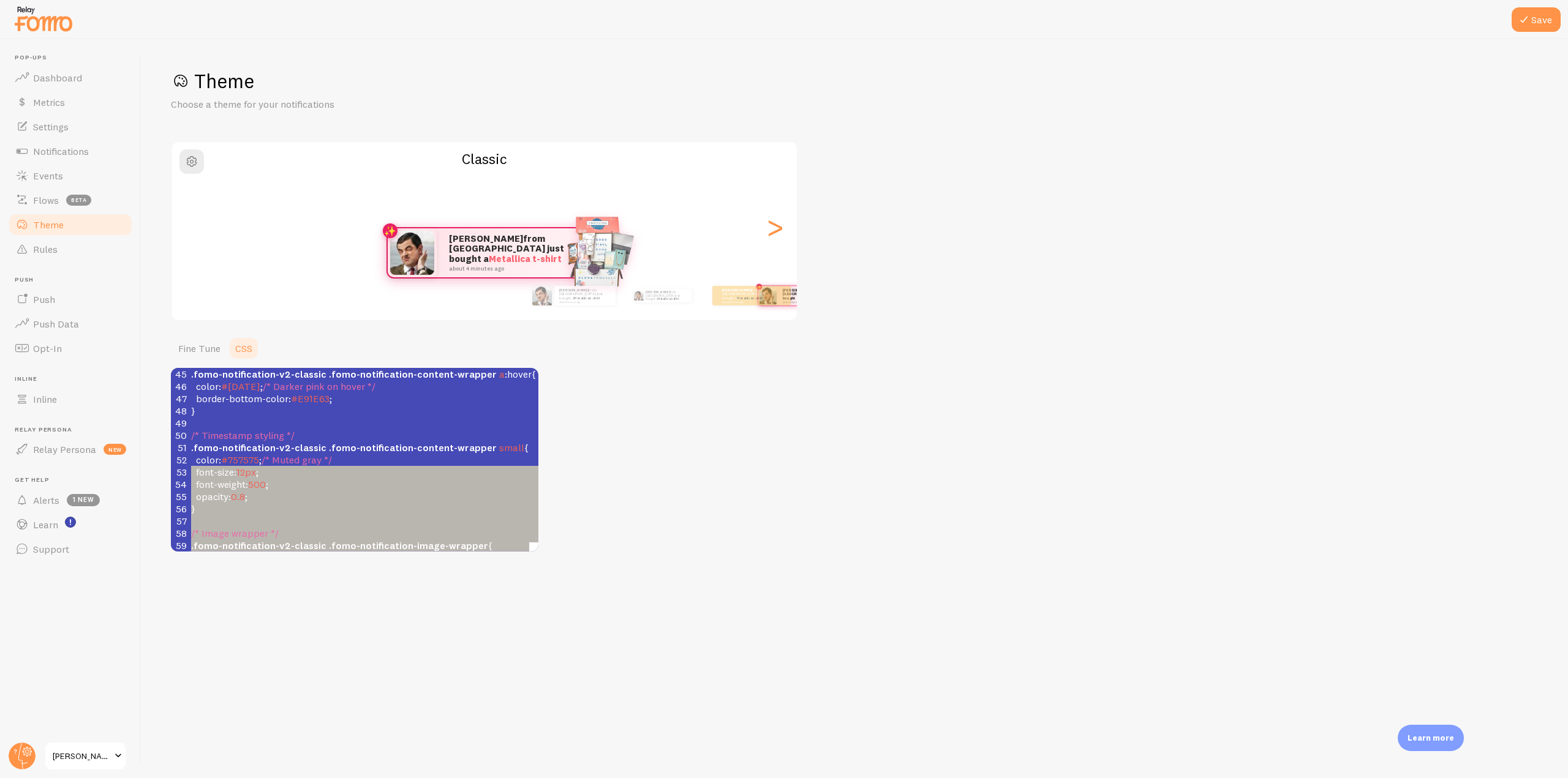
scroll to position [64, 0]
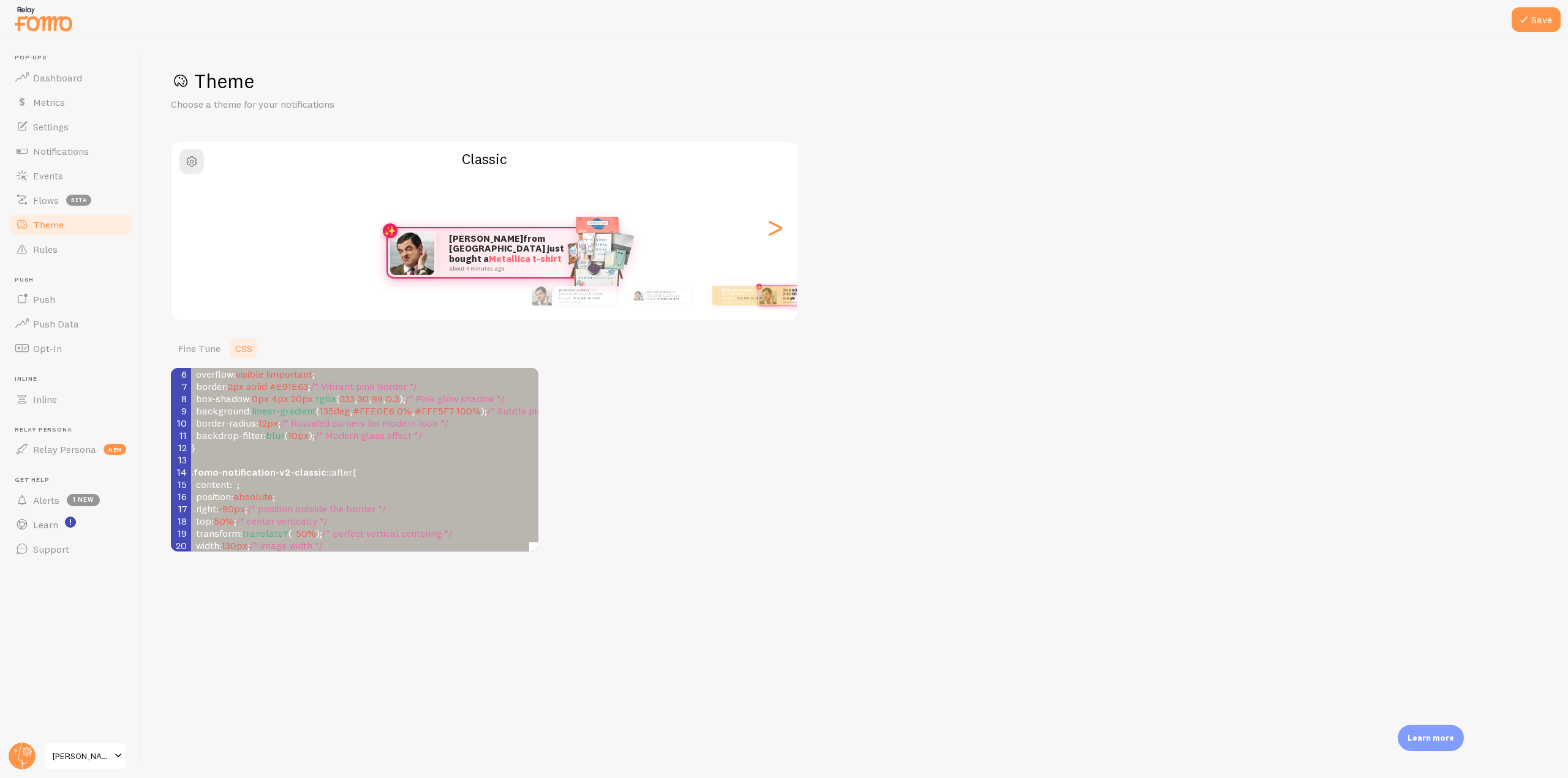
type textarea "/* We recommend that you also apply !important */ /* Note: This will override F…"
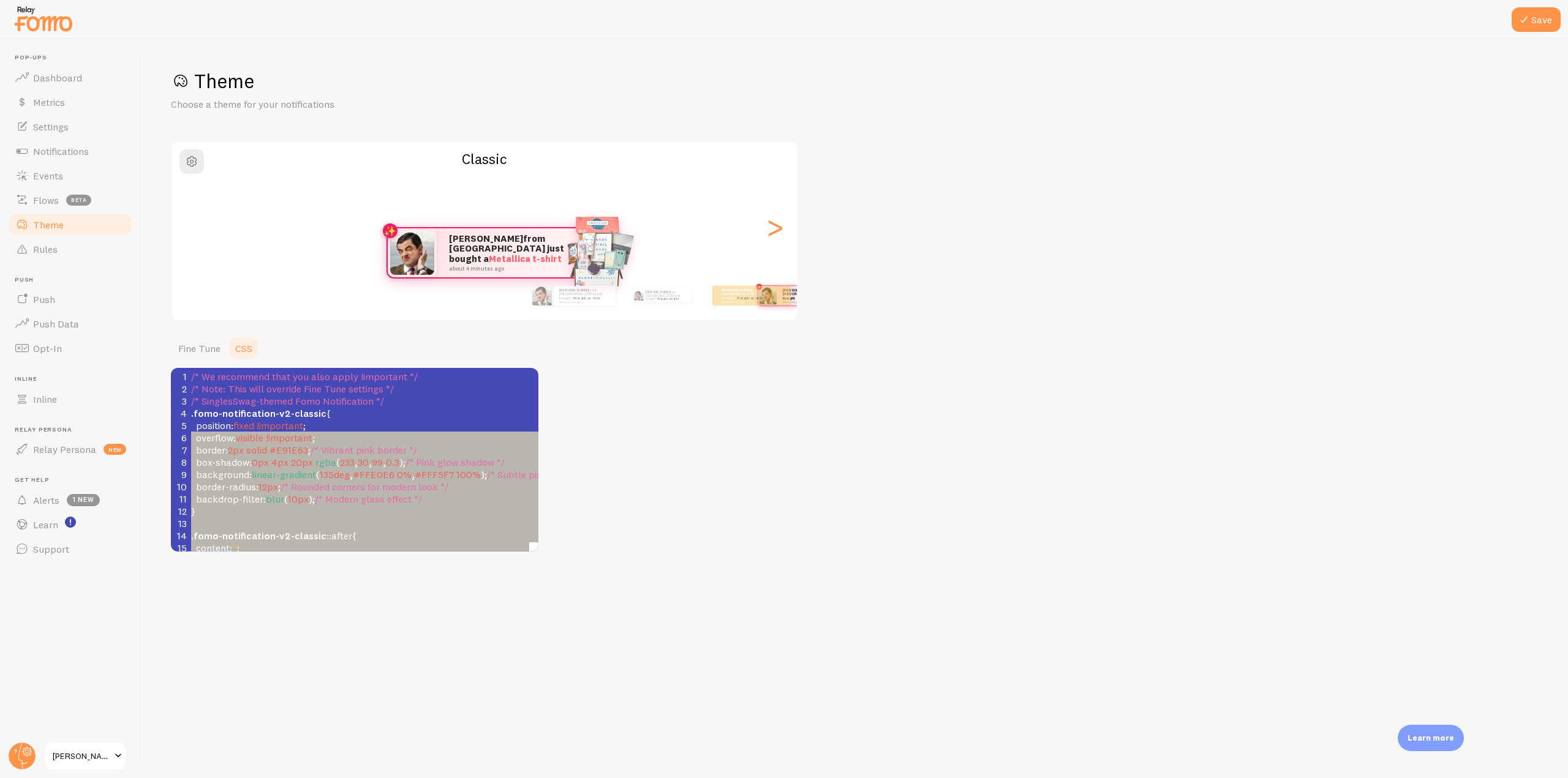
drag, startPoint x: 404, startPoint y: 532, endPoint x: 158, endPoint y: 295, distance: 341.6
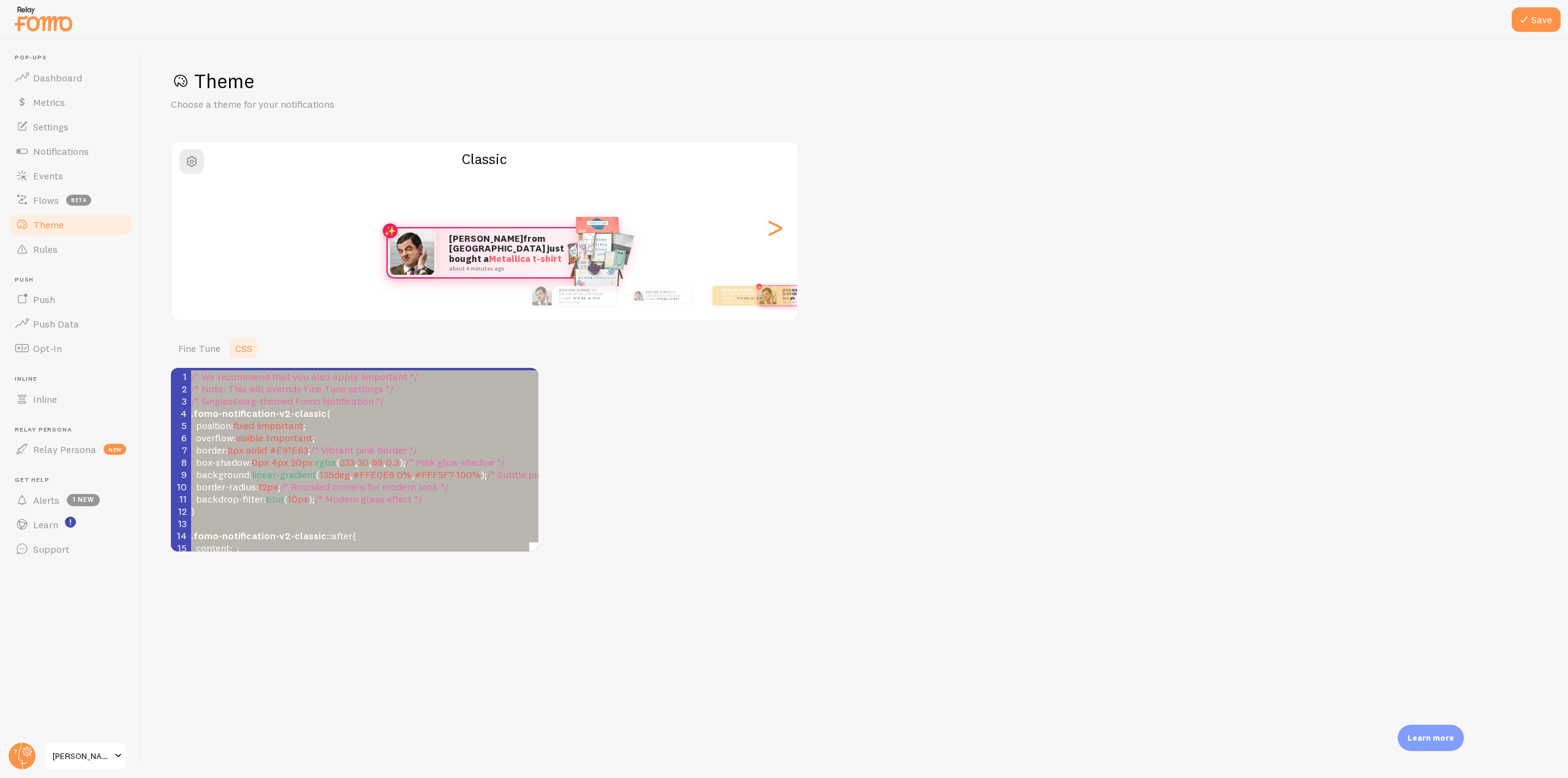
click at [292, 427] on span "!important" at bounding box center [280, 425] width 47 height 12
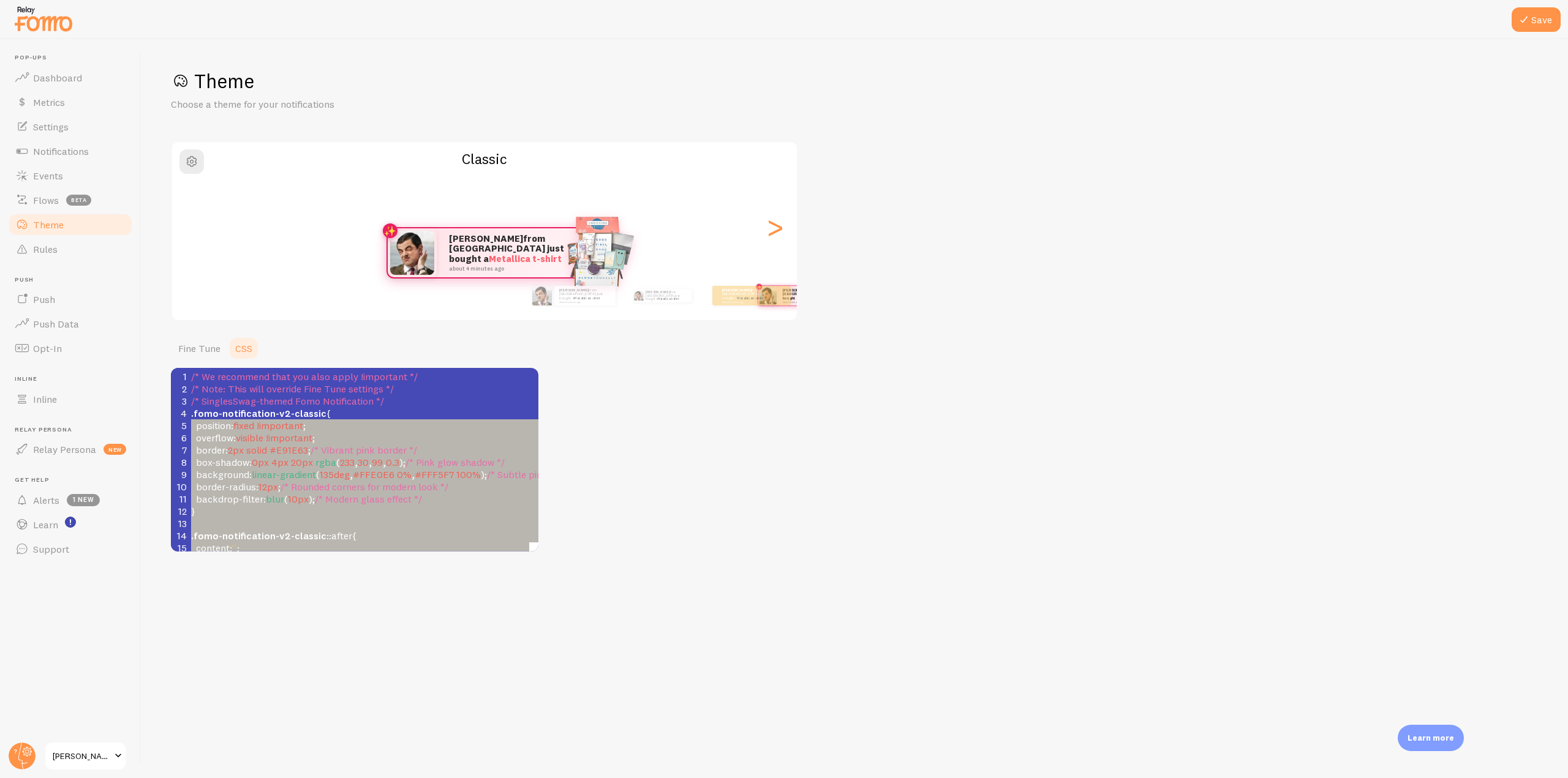
type textarea ".fomo-notification-v2-classic { position: fixed !important; overflow: visible !…"
drag, startPoint x: 208, startPoint y: 536, endPoint x: 184, endPoint y: 417, distance: 121.4
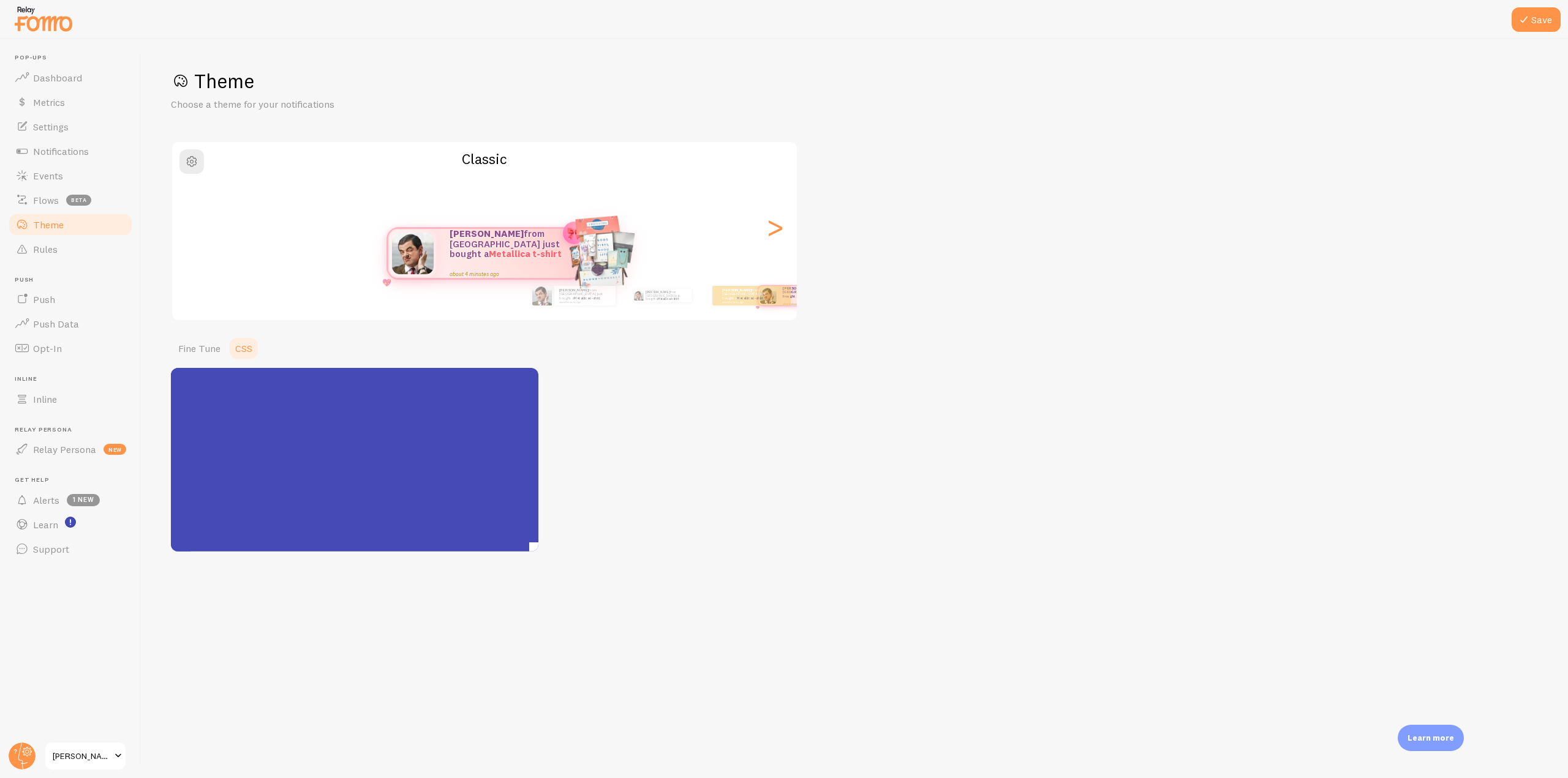
scroll to position [1703, 0]
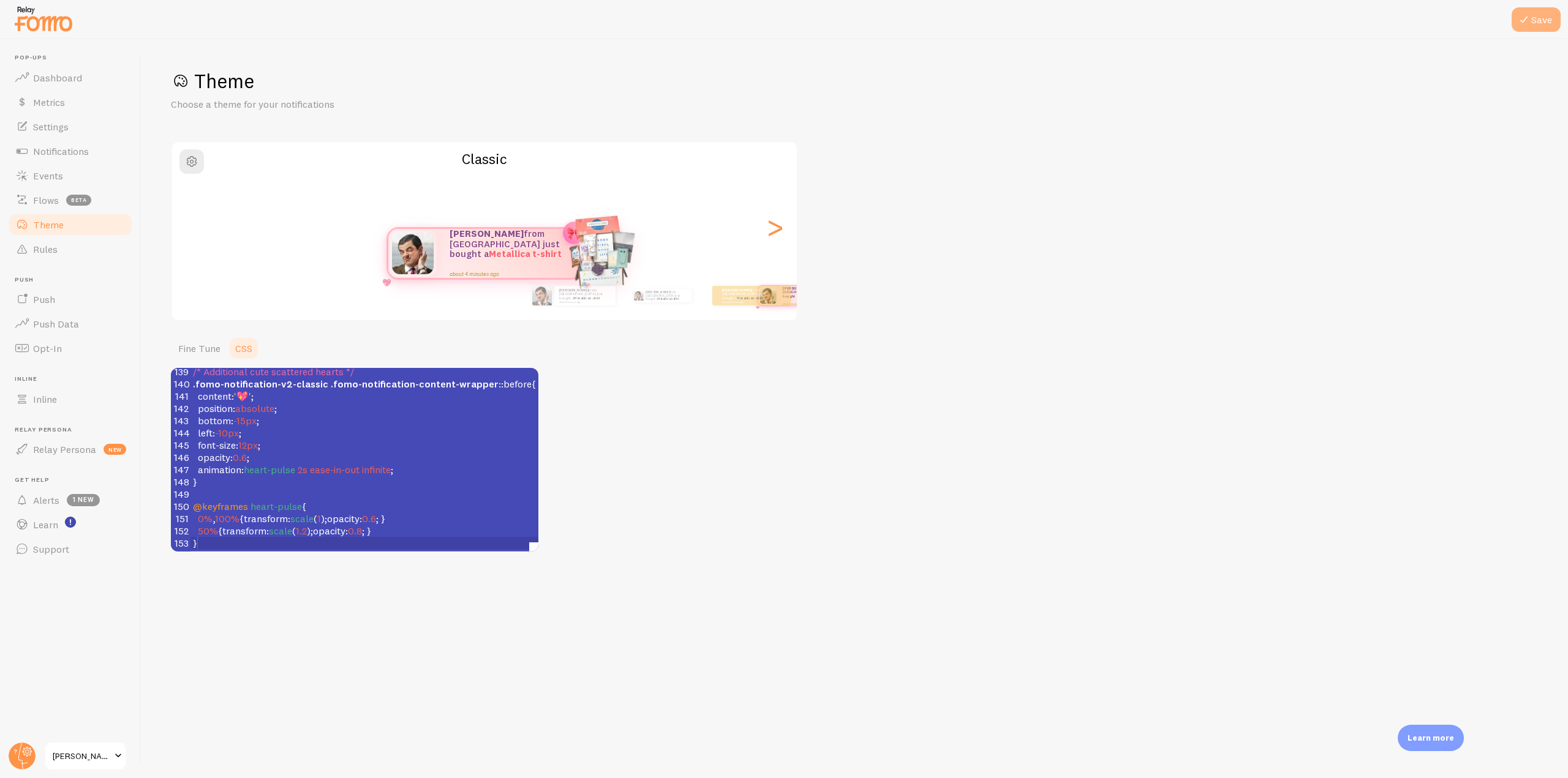
click at [1537, 14] on button "Save" at bounding box center [1536, 20] width 49 height 25
click at [54, 71] on span "Dashboard" at bounding box center [57, 77] width 49 height 12
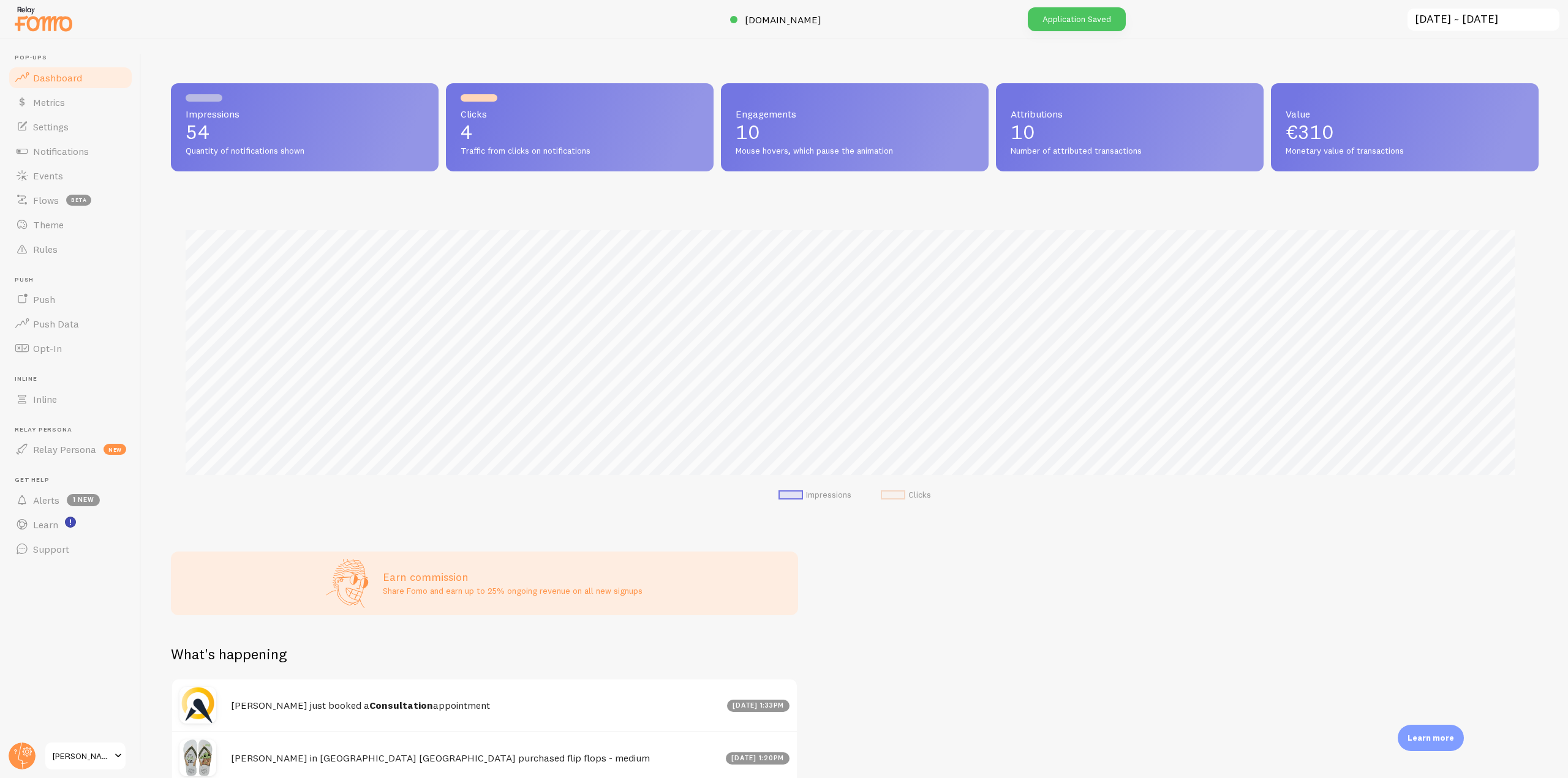
scroll to position [322, 1358]
click at [786, 25] on span "[DOMAIN_NAME]" at bounding box center [783, 20] width 77 height 12
click at [55, 223] on span "Theme" at bounding box center [48, 225] width 31 height 12
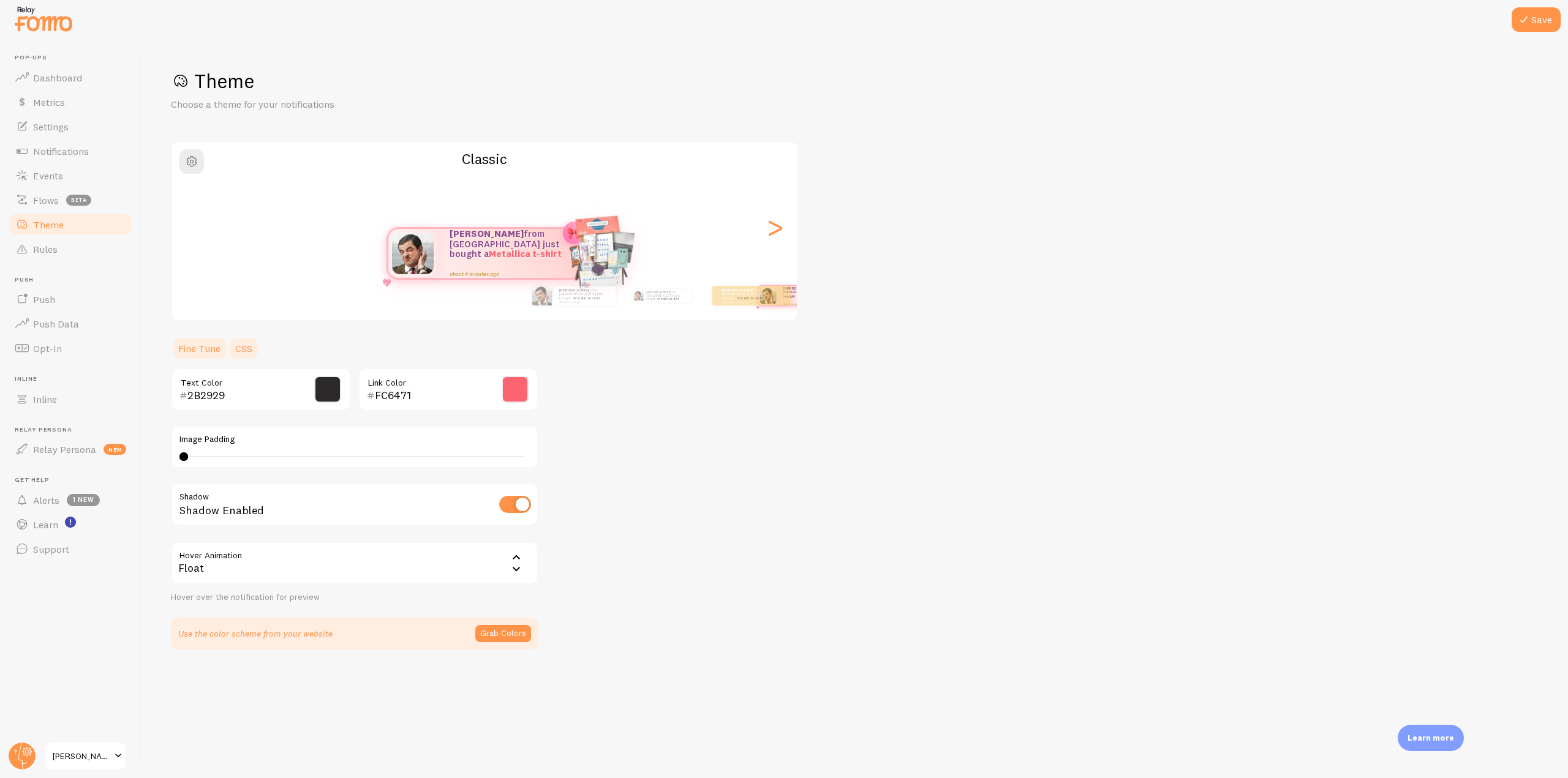
click at [229, 354] on link "CSS" at bounding box center [244, 348] width 32 height 25
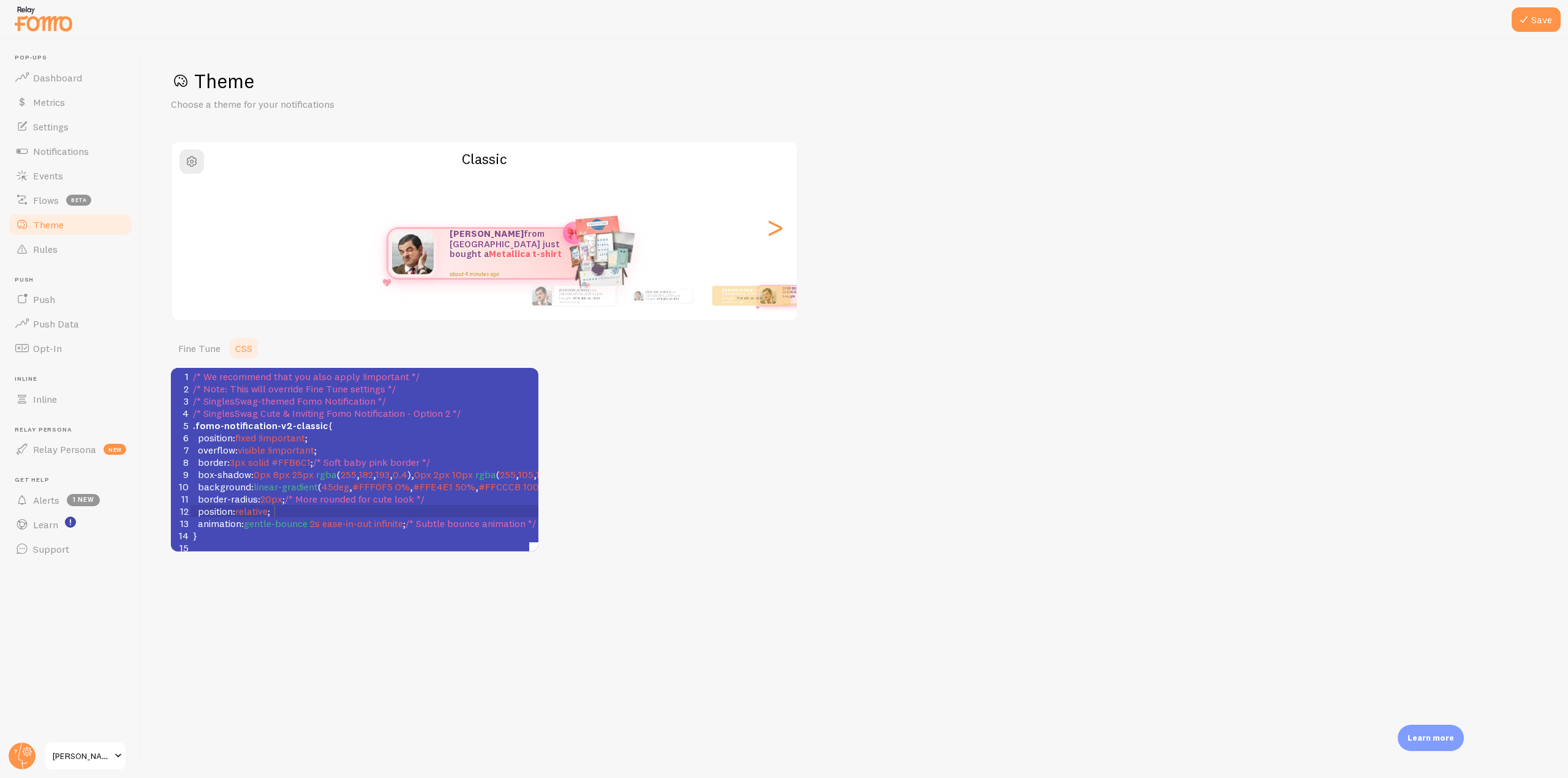
scroll to position [5, 0]
type textarea "position: relative;"
drag, startPoint x: 293, startPoint y: 509, endPoint x: 183, endPoint y: 517, distance: 110.3
click at [190, 517] on div "1 /* We recommend that you also apply !important */ 2 /* Note: This will overri…" at bounding box center [648, 517] width 914 height 294
click at [183, 517] on div "13" at bounding box center [180, 523] width 20 height 12
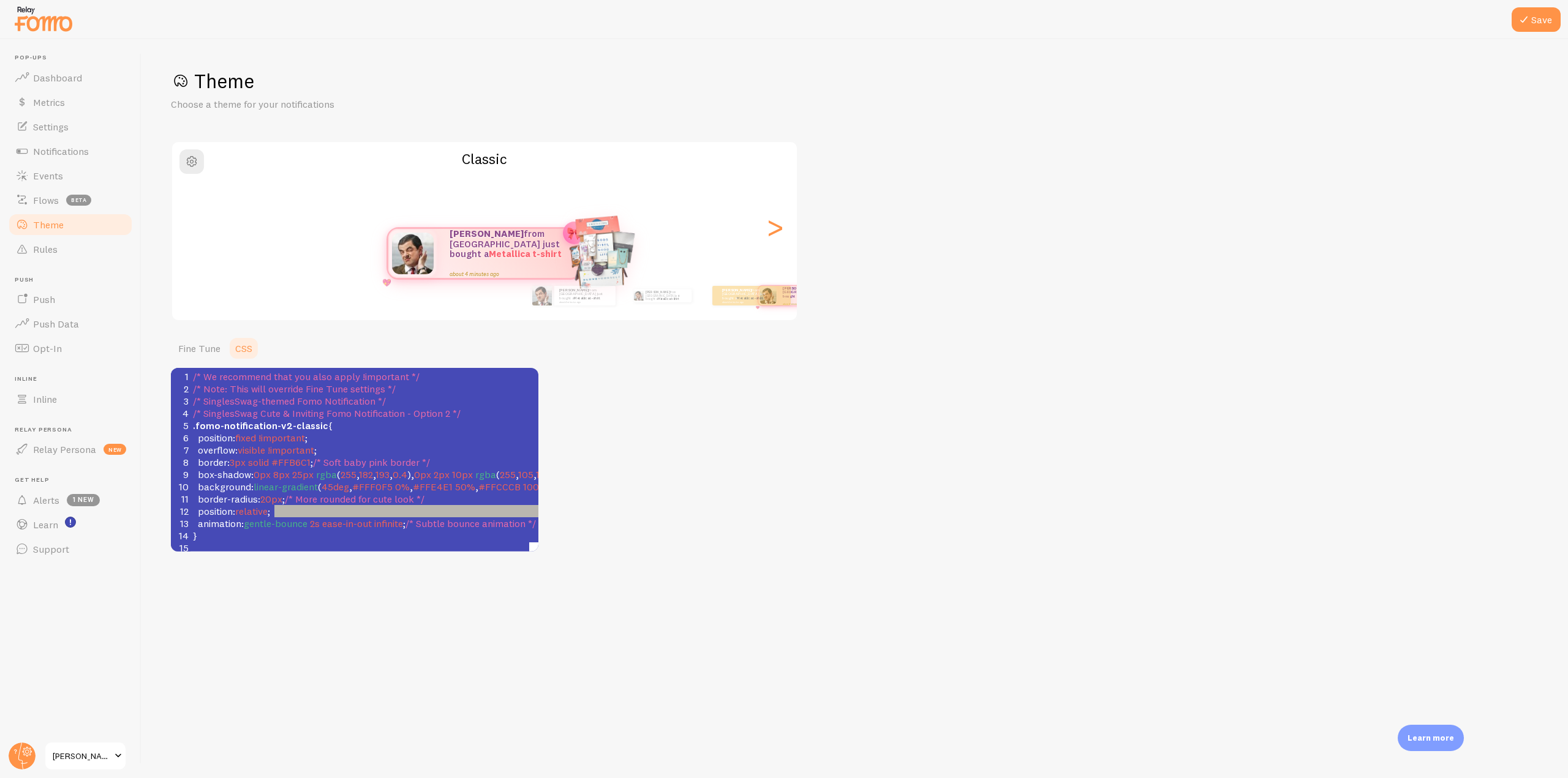
click at [285, 507] on pre "position : relative ;" at bounding box center [648, 511] width 914 height 12
type textarea "position: relative;"
drag, startPoint x: 287, startPoint y: 507, endPoint x: 174, endPoint y: 510, distance: 113.0
click at [190, 510] on div "12 position : relative ;" at bounding box center [648, 511] width 914 height 12
type textarea "position: relative;"
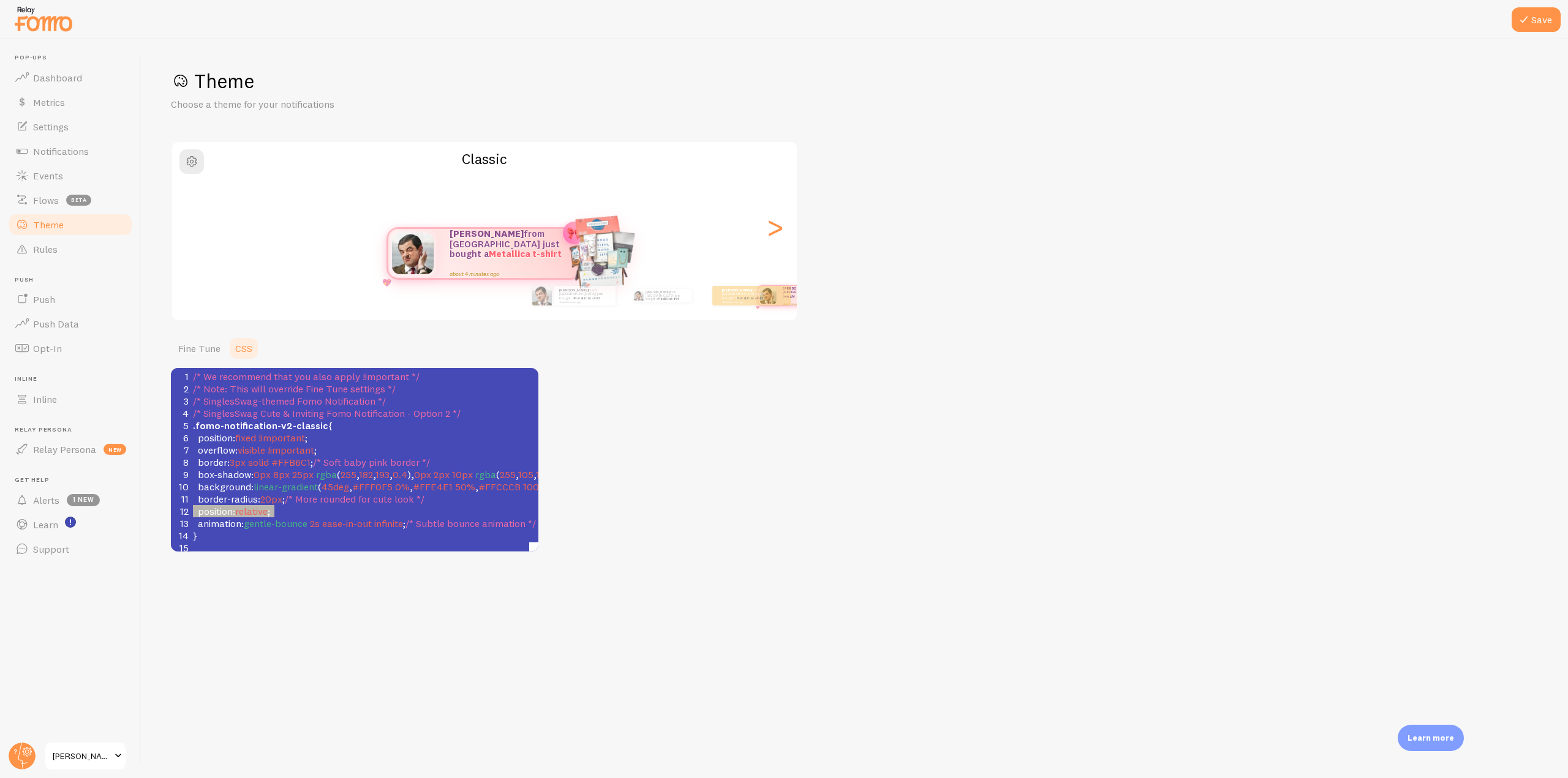
click at [285, 505] on pre "position : relative ;" at bounding box center [648, 511] width 914 height 12
type textarea "position: relative;"
drag, startPoint x: 284, startPoint y: 514, endPoint x: 147, endPoint y: 514, distance: 137.0
click at [147, 514] on div "Save Theme Choose a theme for your notifications Classic [PERSON_NAME] from [GE…" at bounding box center [854, 408] width 1427 height 739
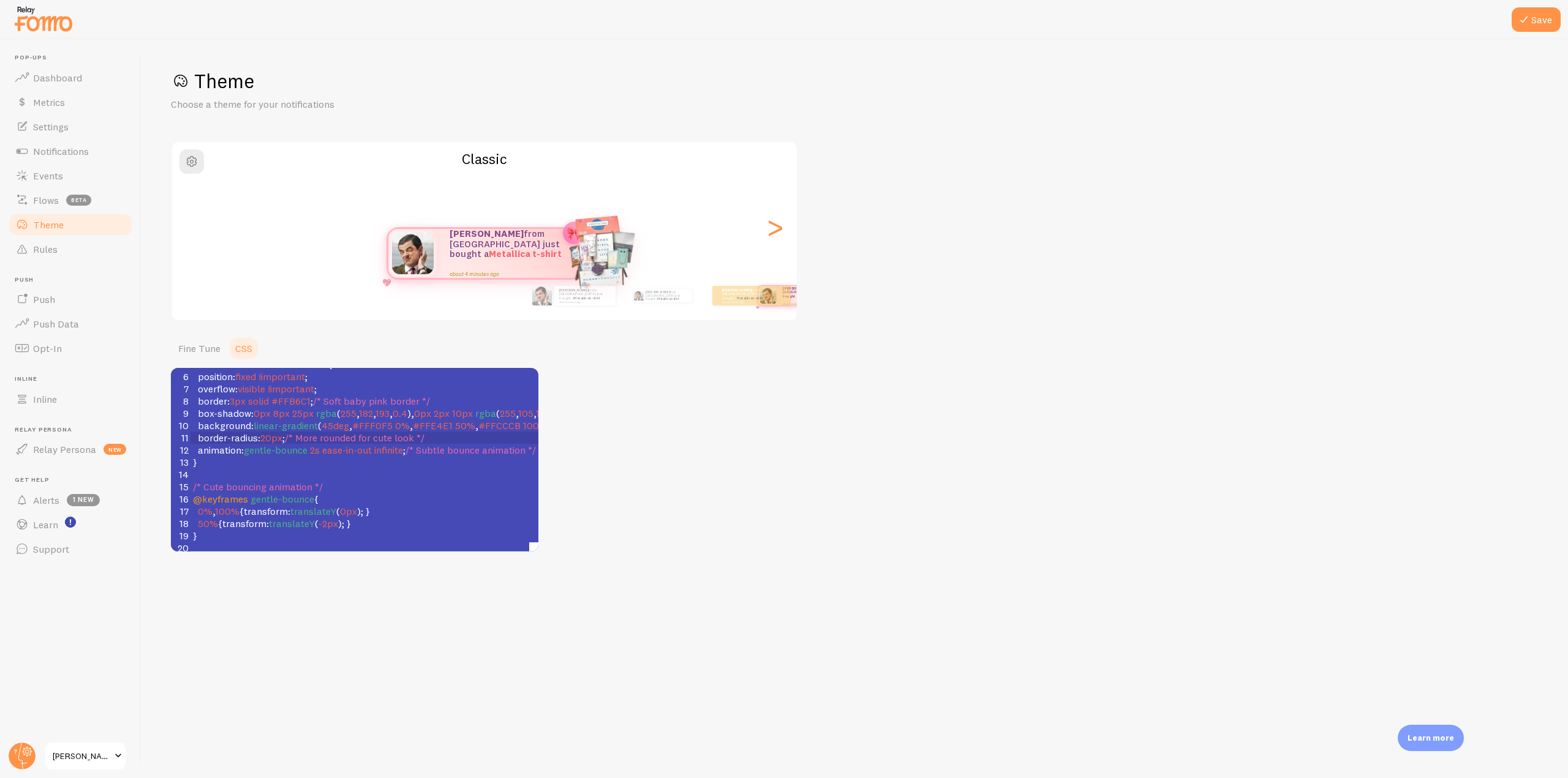
scroll to position [61, 0]
click at [1545, 14] on button "Save" at bounding box center [1536, 20] width 49 height 25
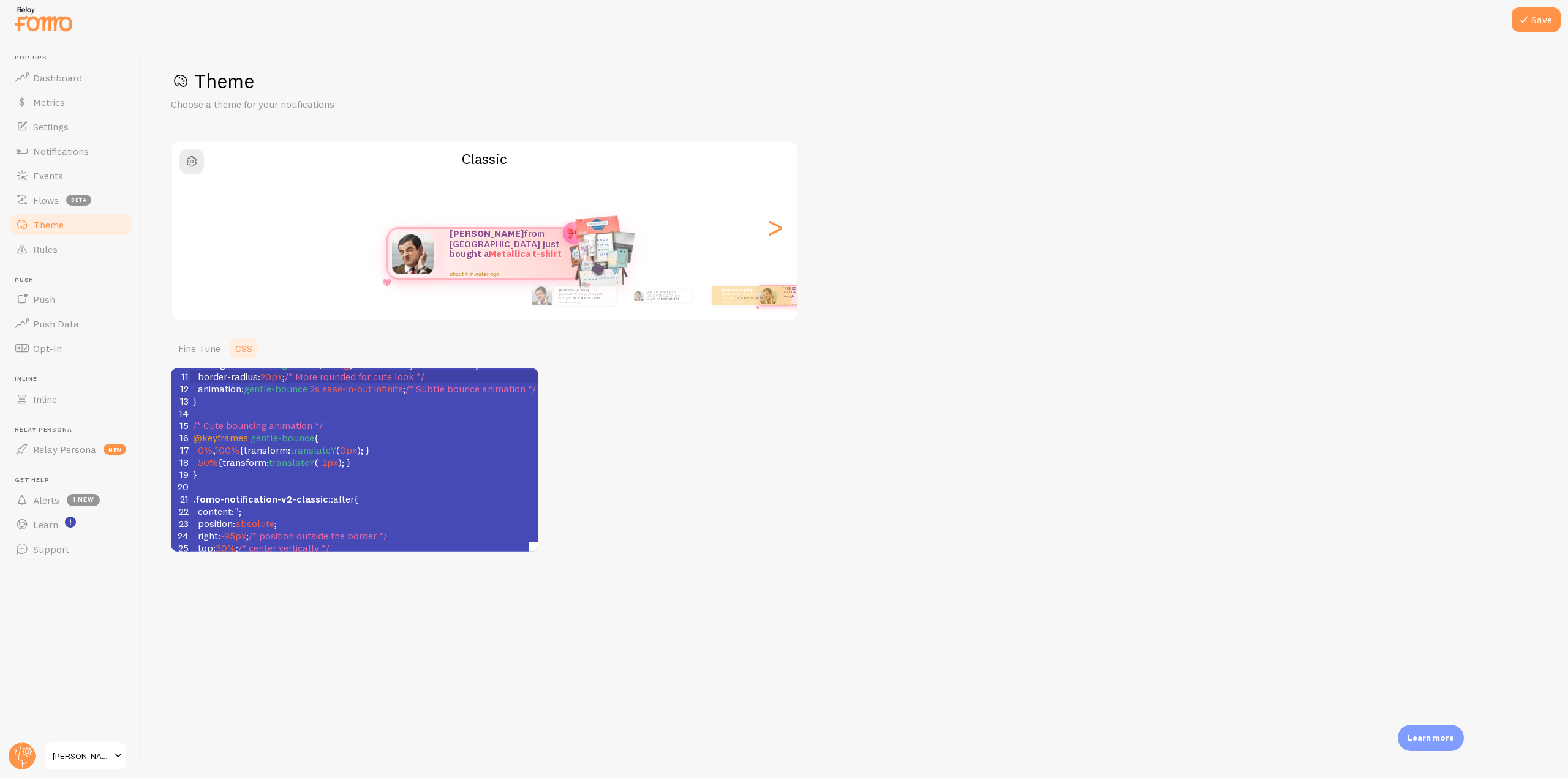
scroll to position [183, 0]
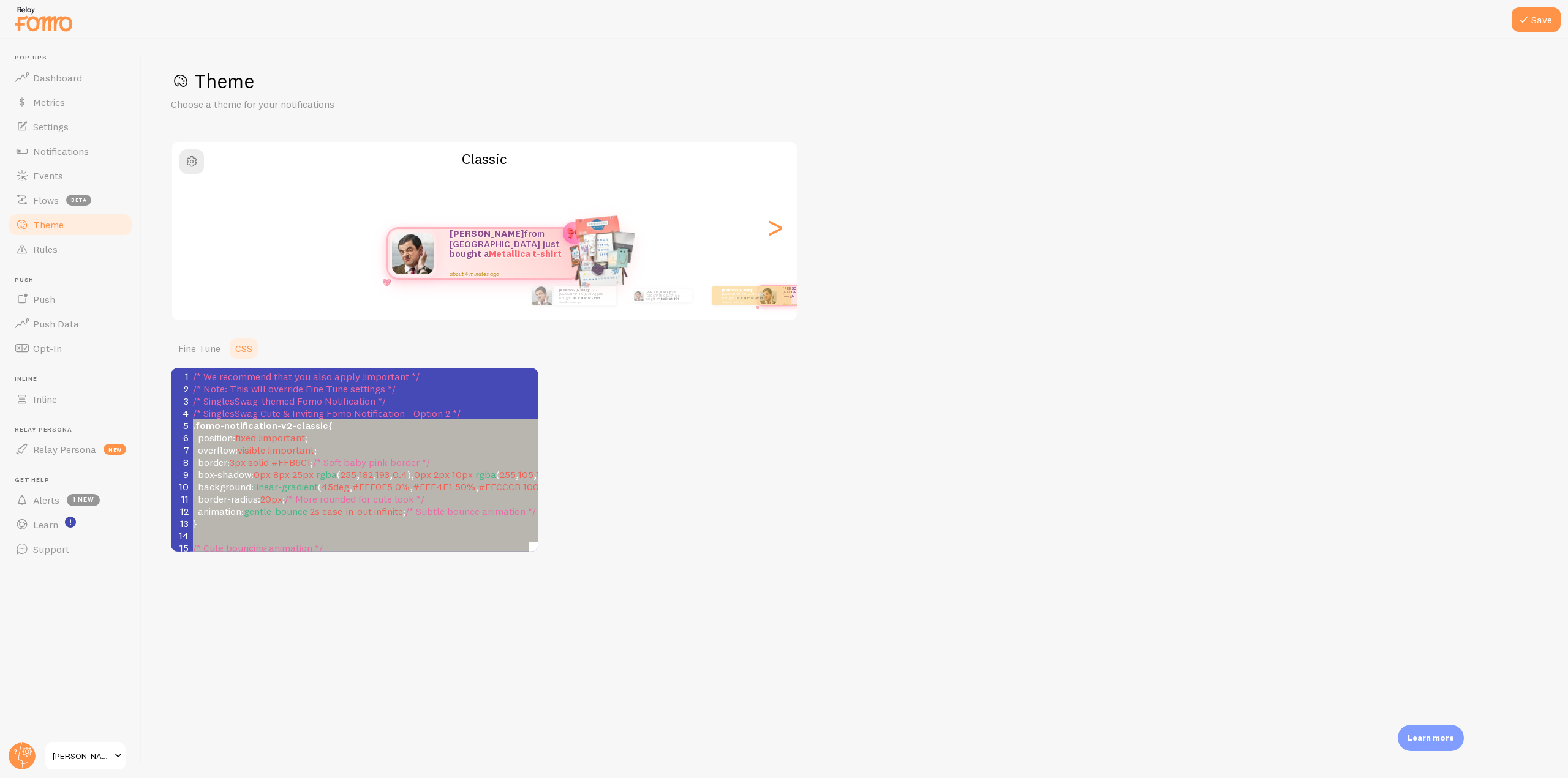
type textarea ".fomo-notification-v2-classic { position: fixed !important; overflow: visible !…"
drag, startPoint x: 217, startPoint y: 539, endPoint x: 185, endPoint y: 429, distance: 114.6
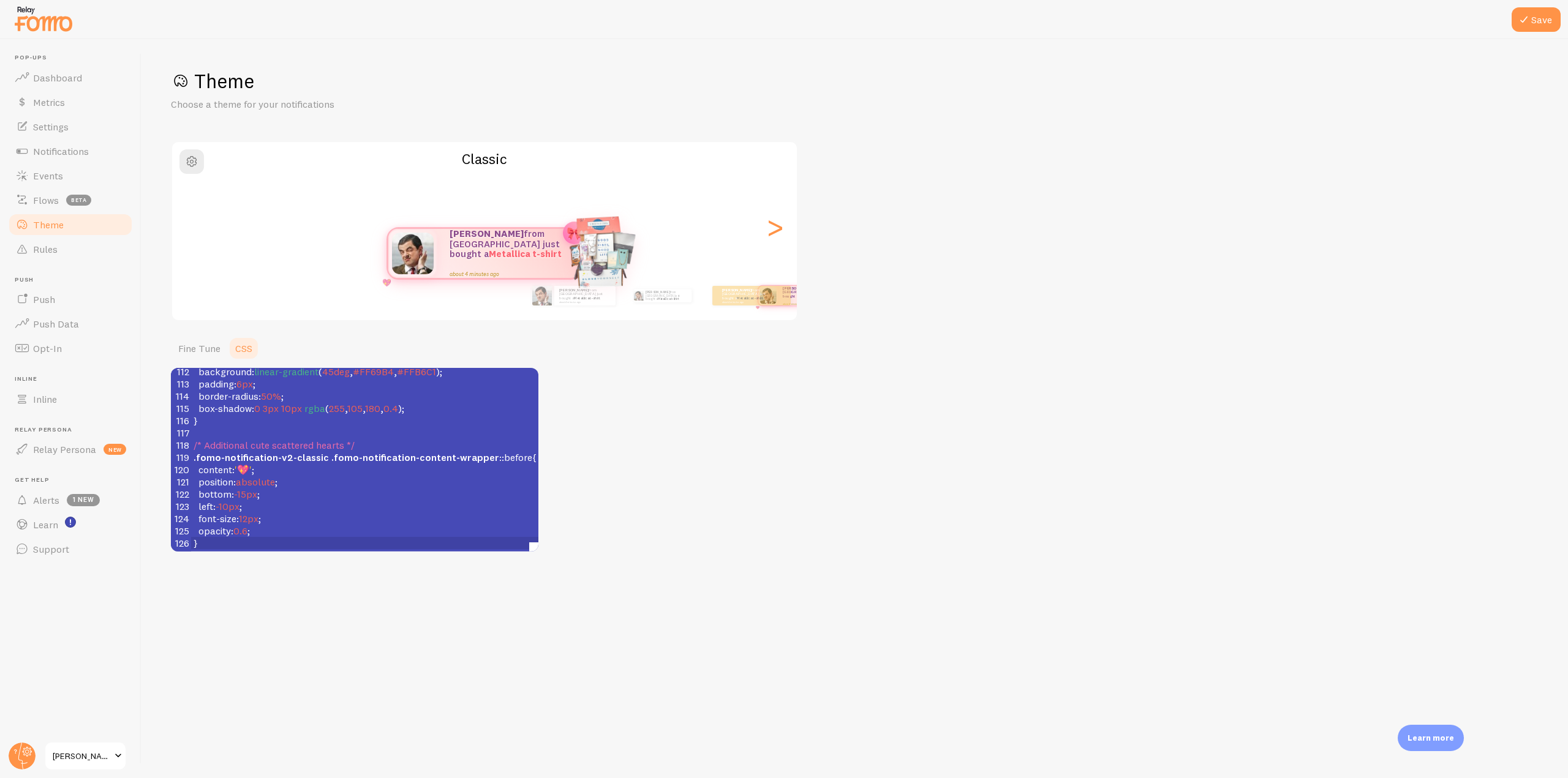
click at [1533, 35] on div at bounding box center [784, 20] width 1568 height 39
click at [1536, 26] on button "Save" at bounding box center [1536, 20] width 49 height 25
click at [1532, 22] on button "Save" at bounding box center [1536, 20] width 49 height 25
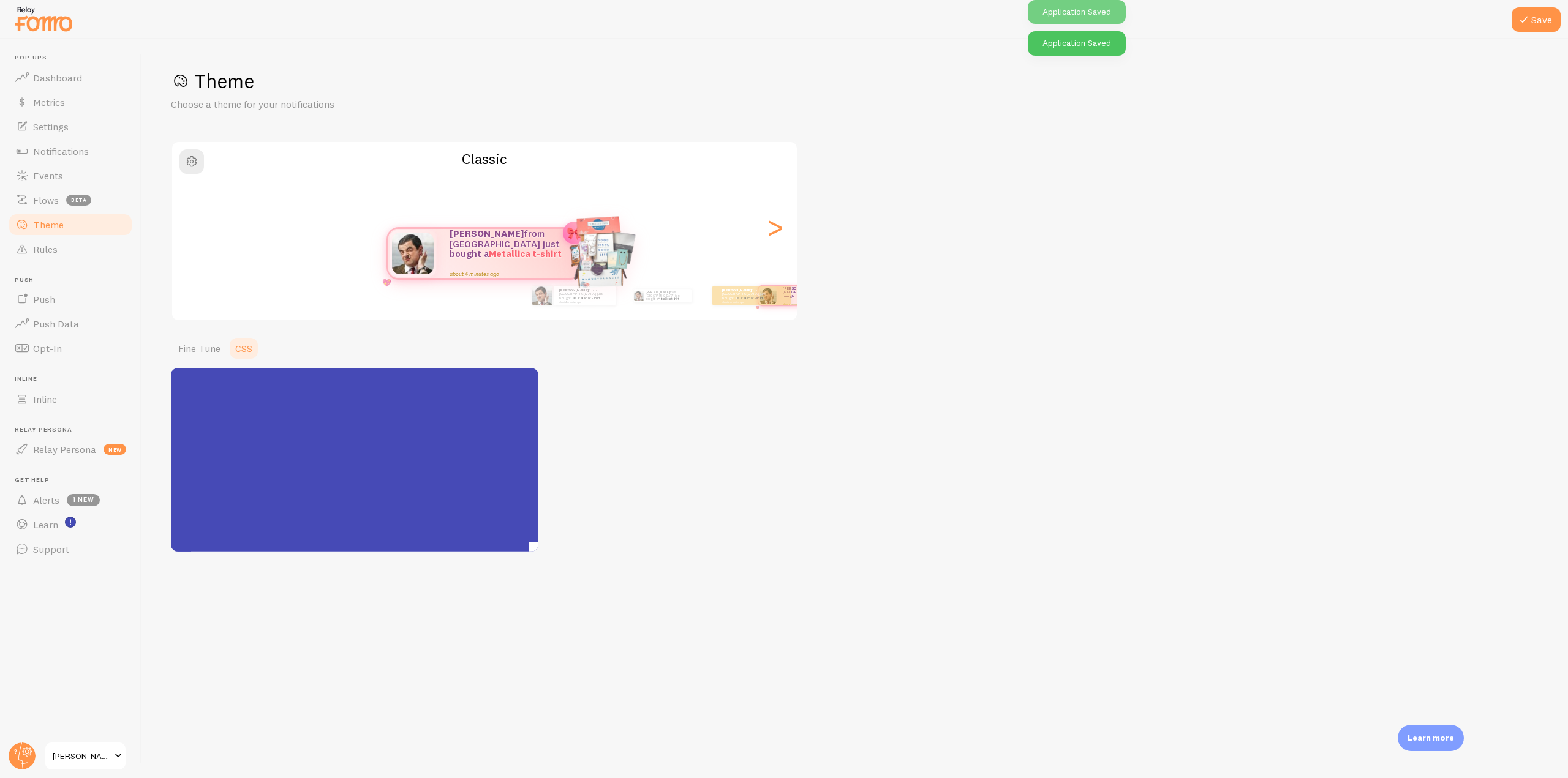
scroll to position [0, 0]
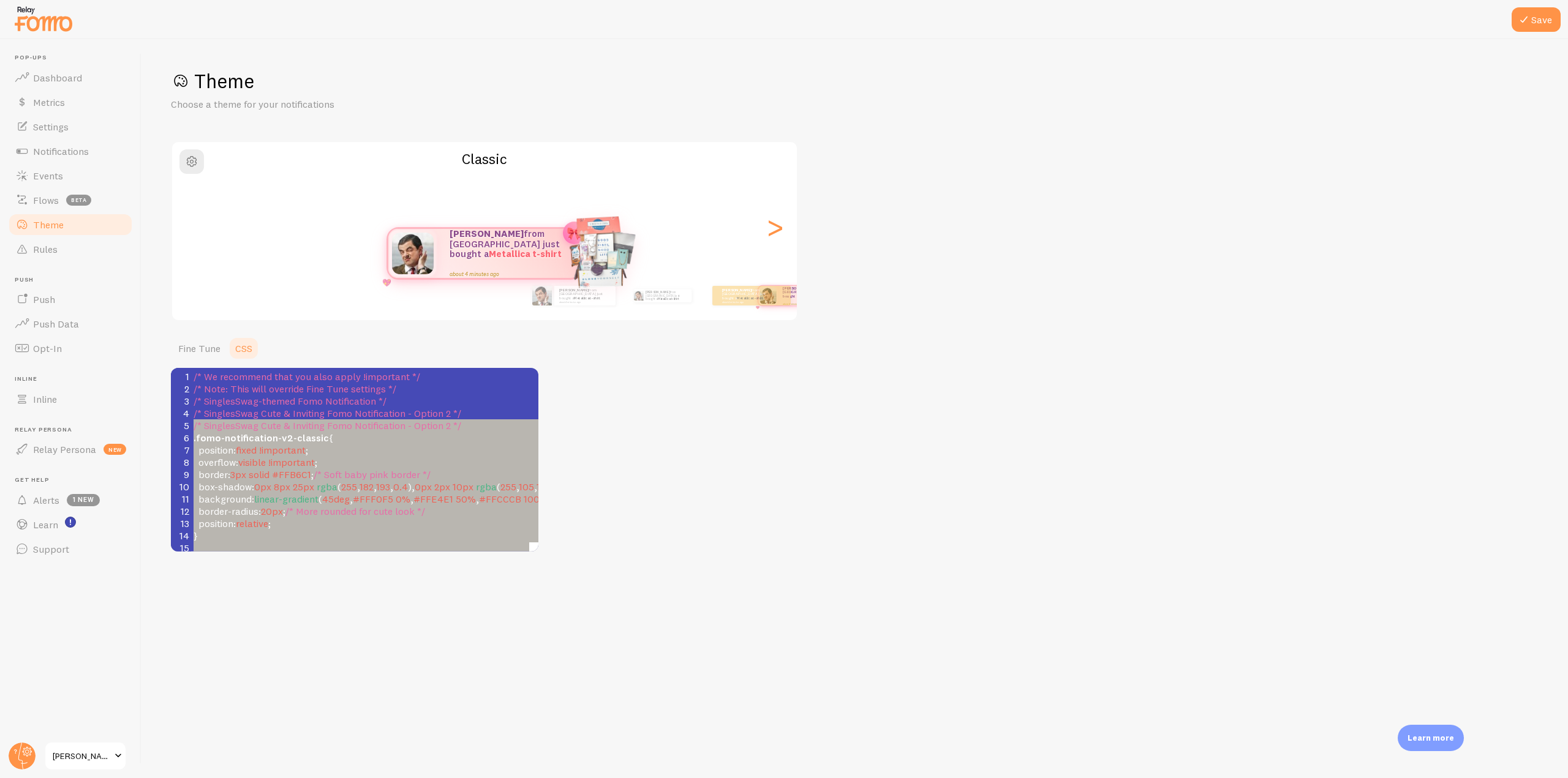
type textarea ".fomo-notification-v2-classic { position: fixed !important; overflow: visible !…"
drag, startPoint x: 220, startPoint y: 537, endPoint x: 181, endPoint y: 435, distance: 109.2
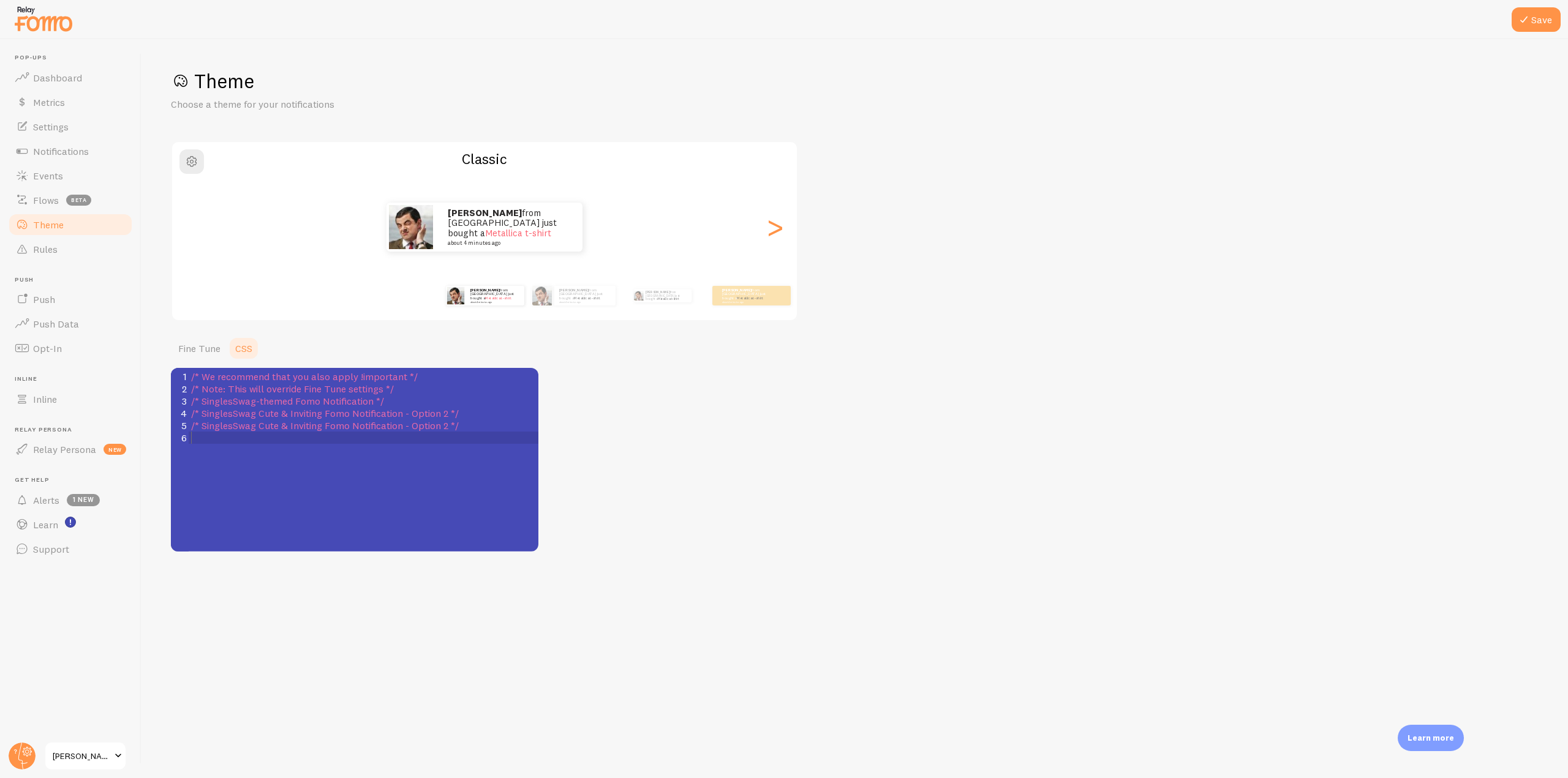
scroll to position [846, 0]
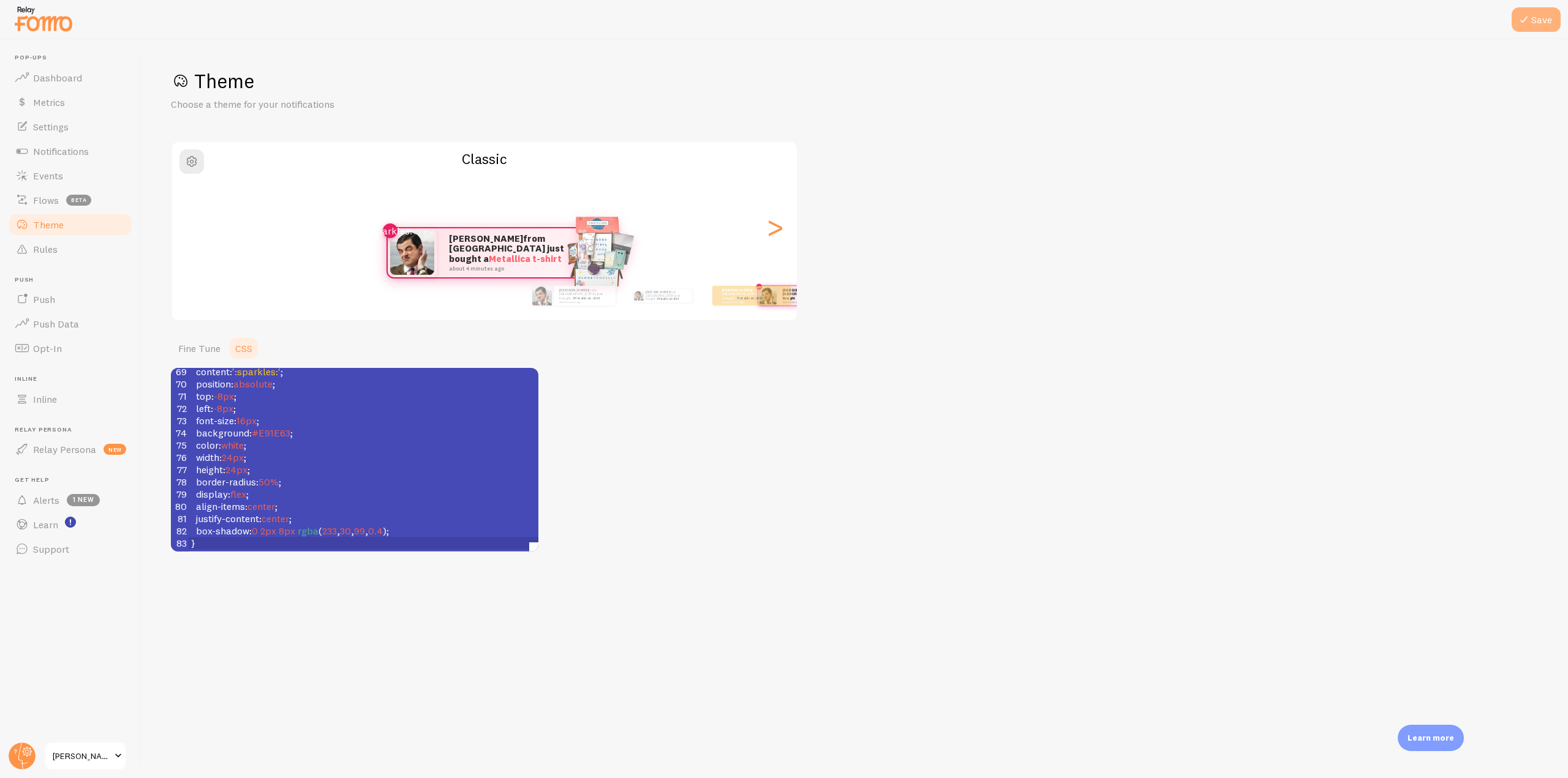
click at [1530, 20] on icon at bounding box center [1524, 20] width 15 height 15
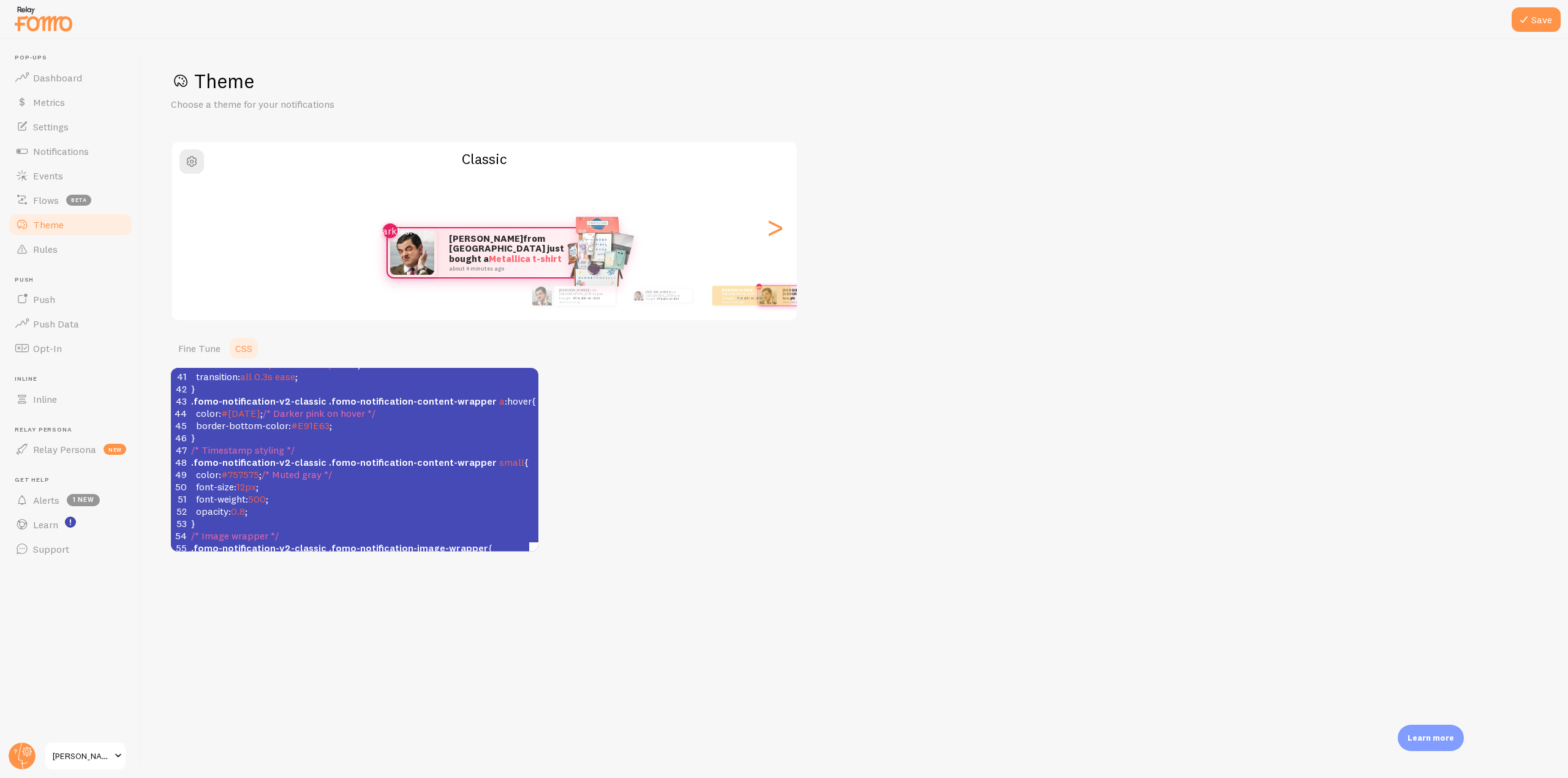
scroll to position [551, 0]
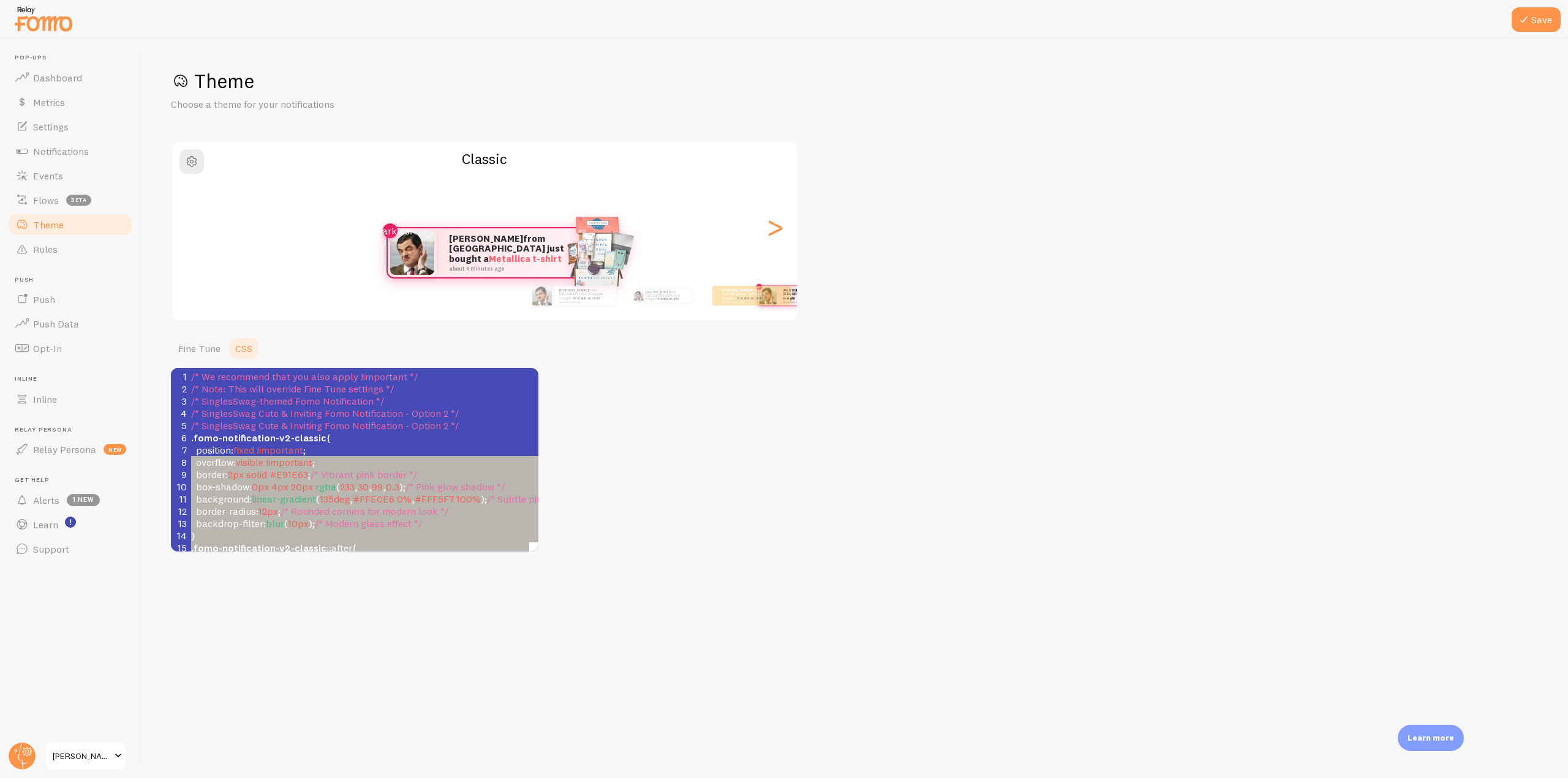
type textarea ".fomo-notification-v2-classic { position: fixed !important; overflow: visible !…"
drag, startPoint x: 205, startPoint y: 532, endPoint x: 176, endPoint y: 437, distance: 99.3
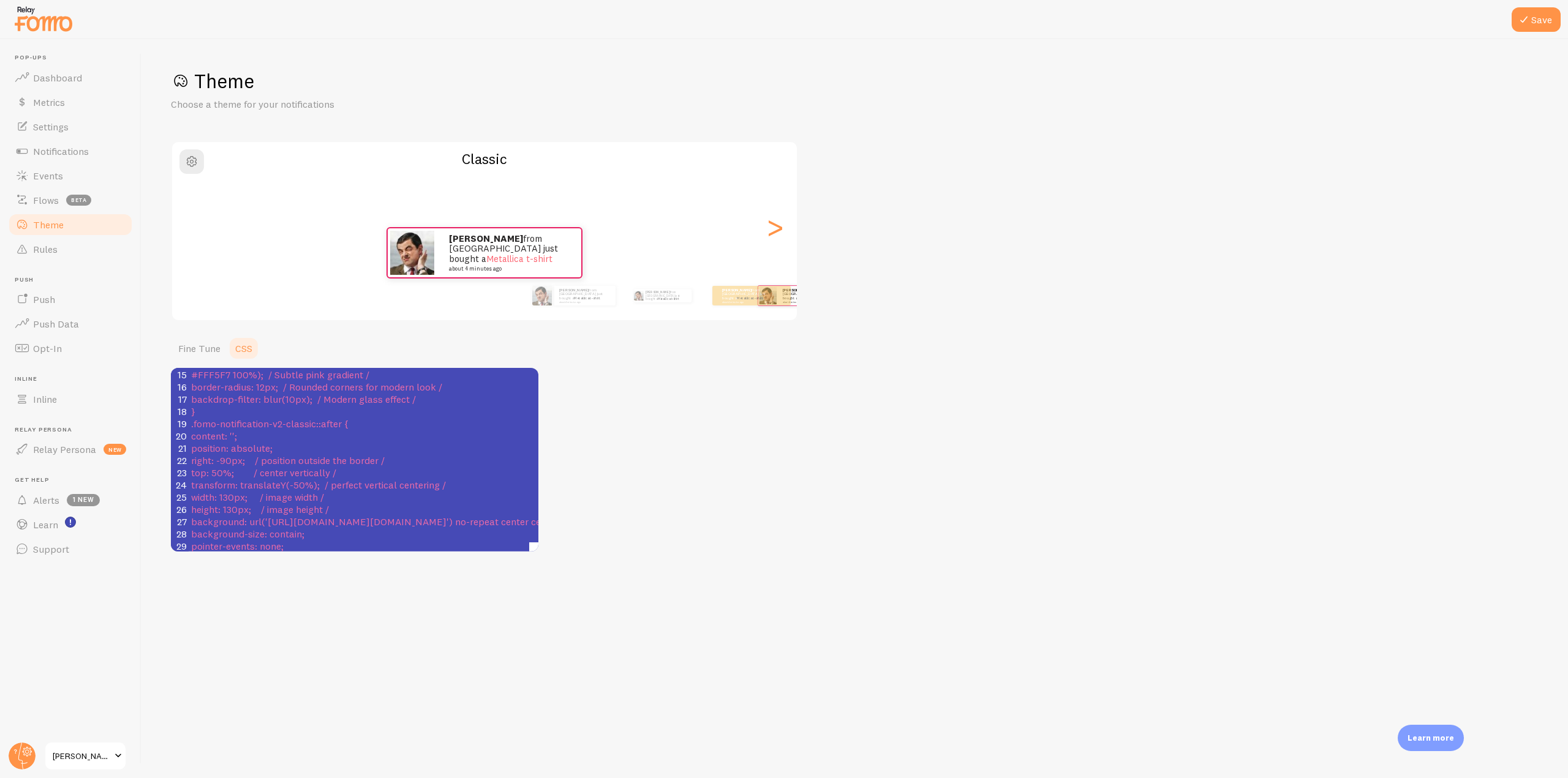
scroll to position [0, 0]
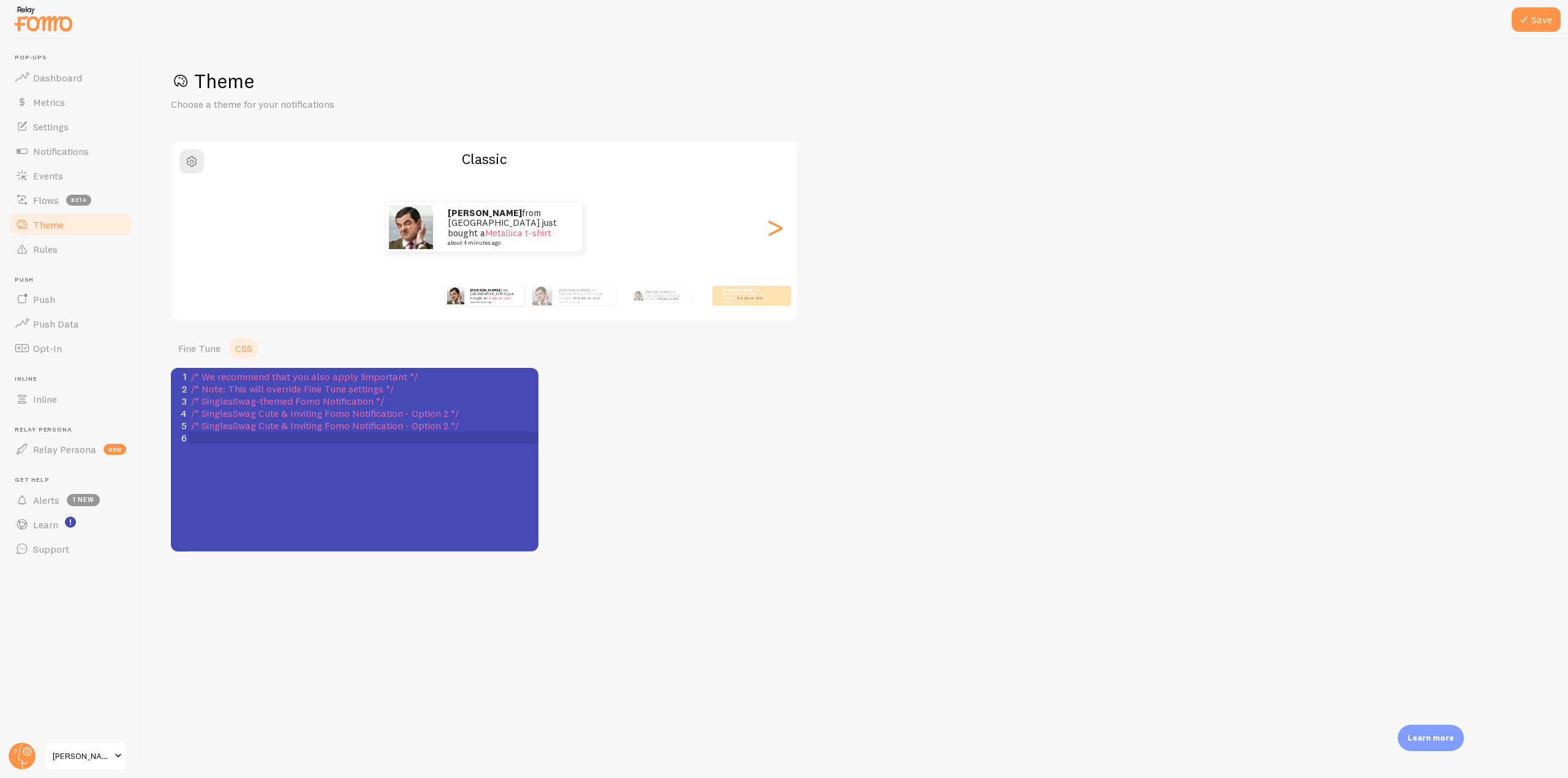
type textarea ".fomo-notification-v2-classic { position: fixed !important; overflow: visible !…"
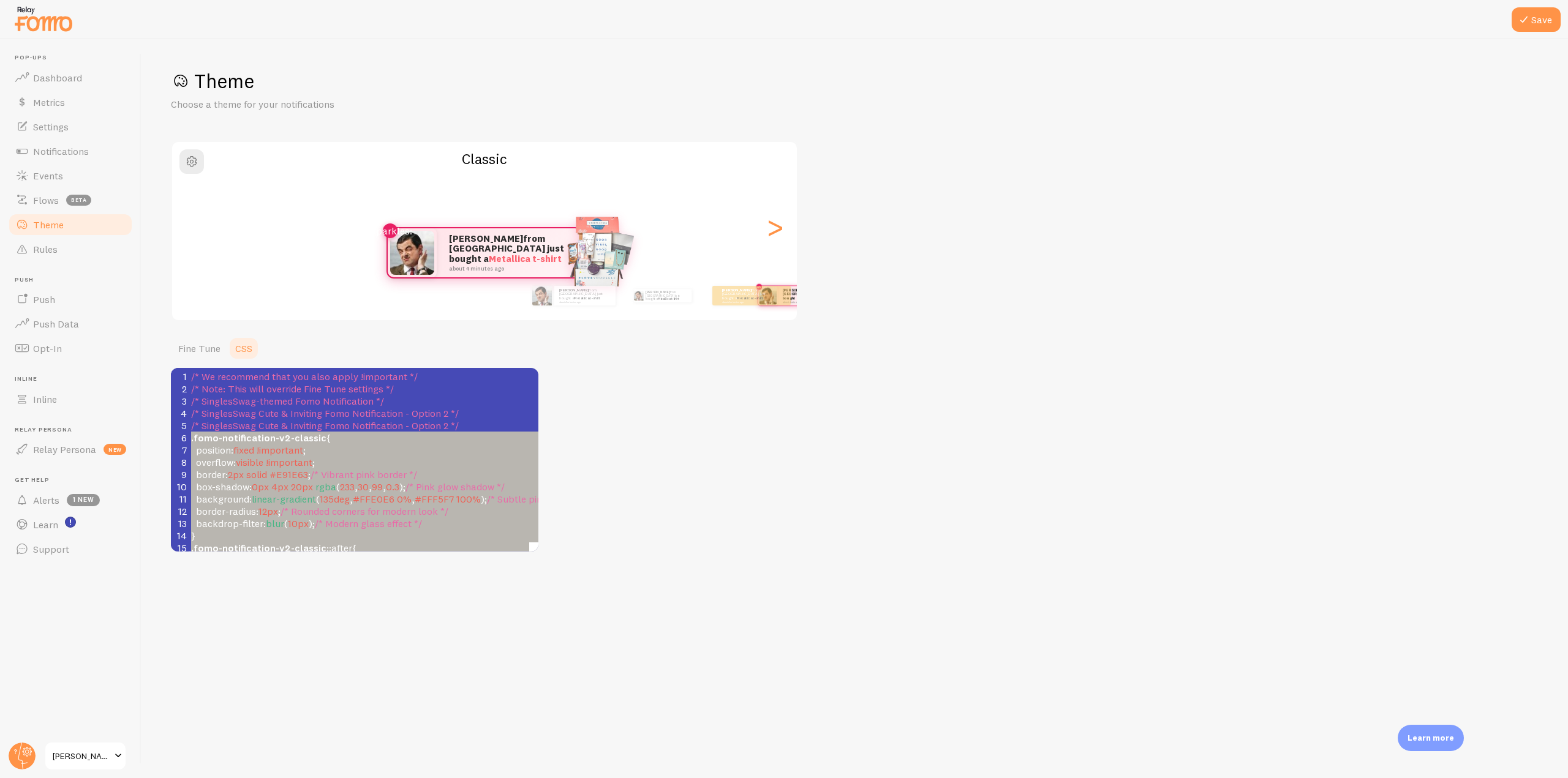
click at [322, 466] on pre "overflow : visible !important ;" at bounding box center [646, 462] width 914 height 12
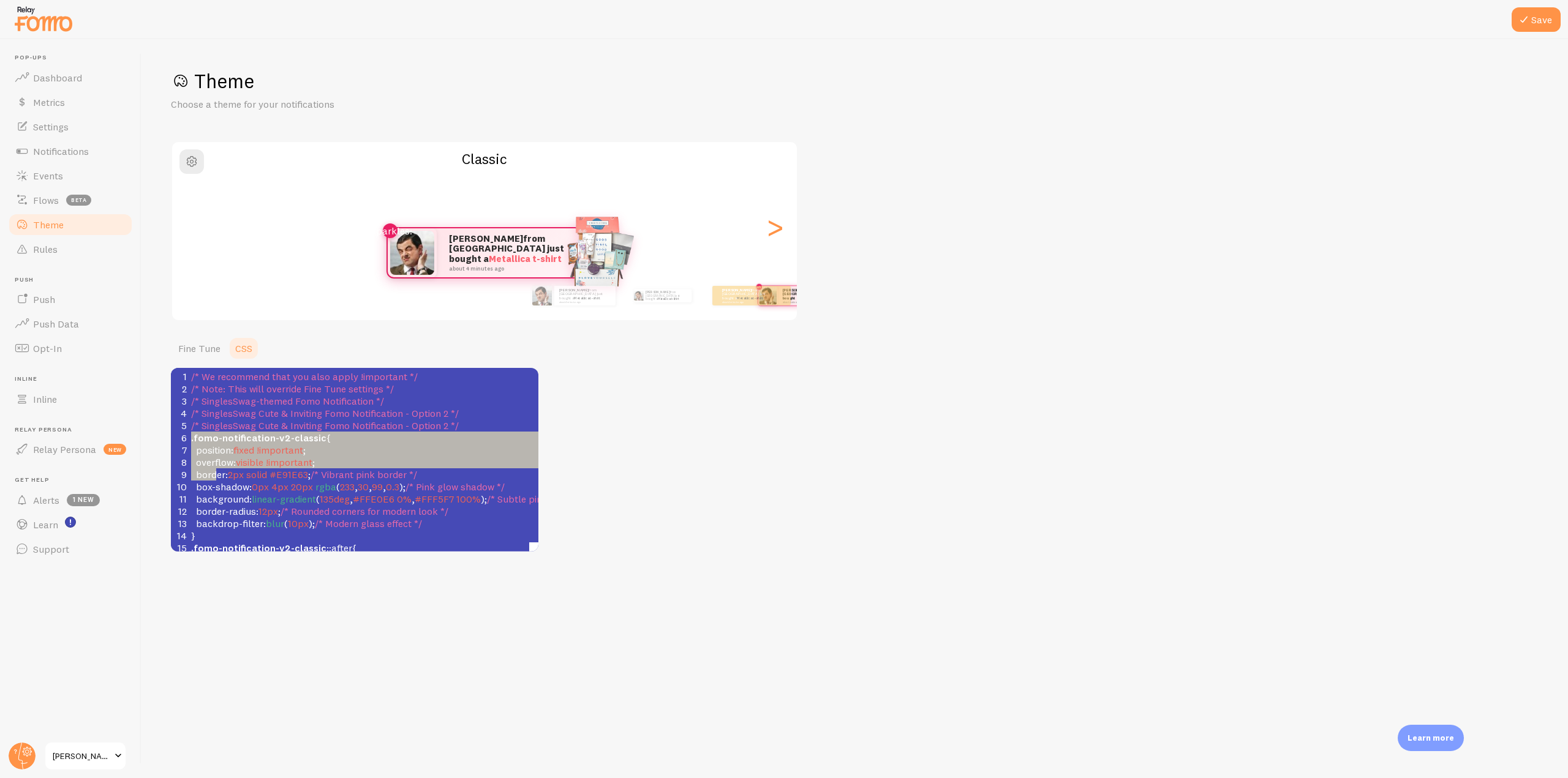
type textarea ".fomo-notification-v2-classic { position: fixed !important; overflow: visible !…"
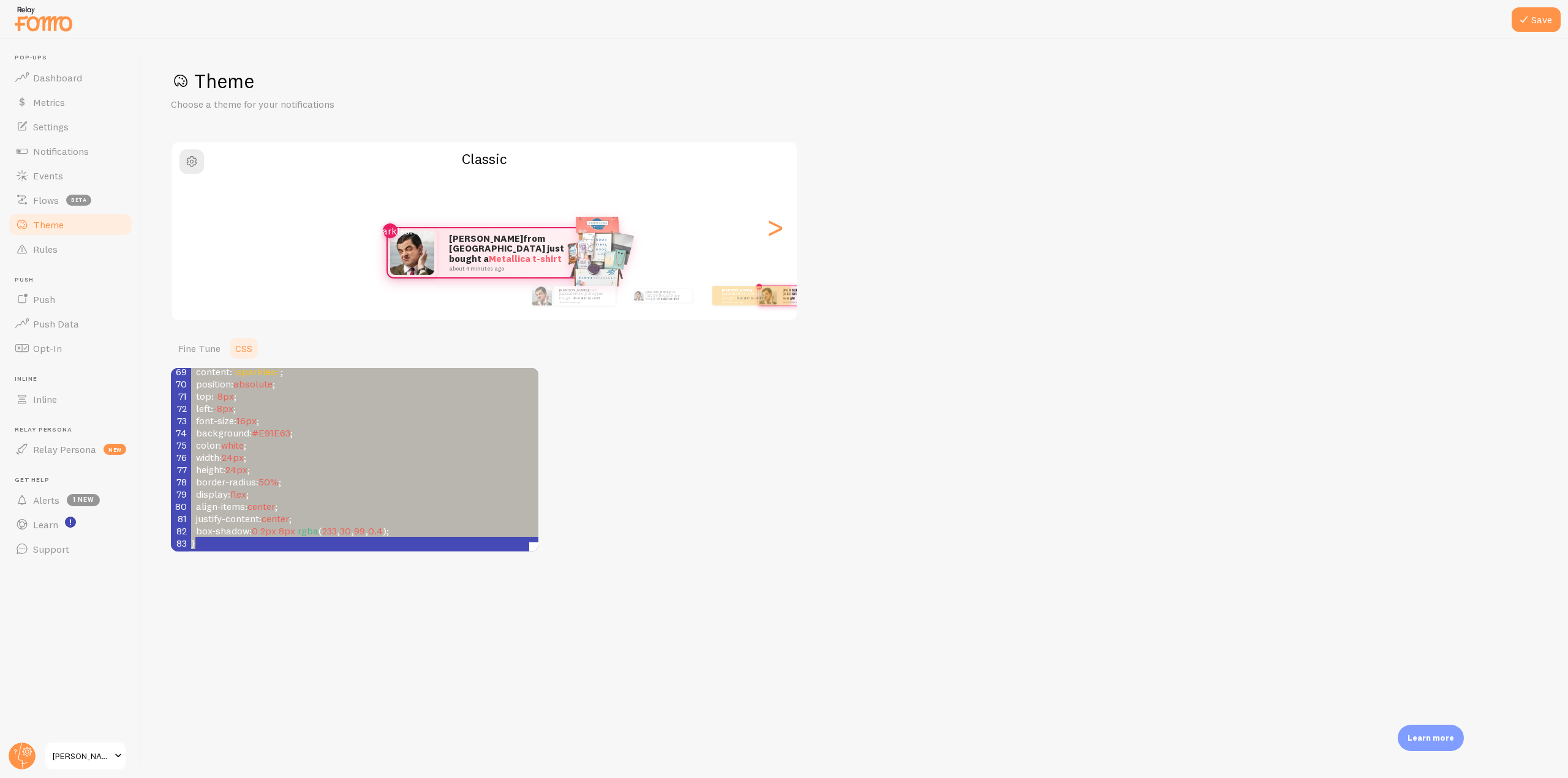
drag, startPoint x: 193, startPoint y: 440, endPoint x: 300, endPoint y: 736, distance: 314.7
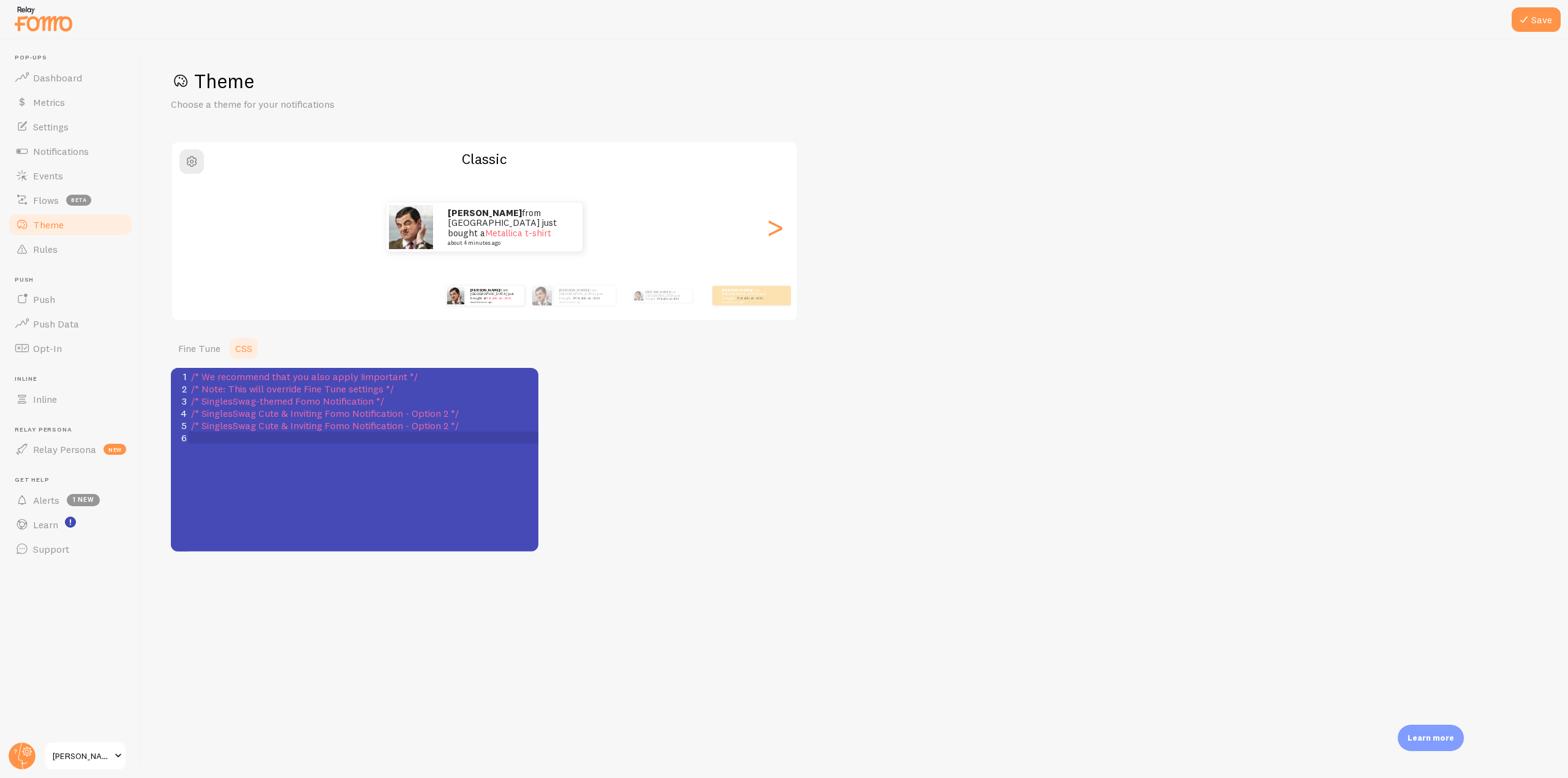
click at [239, 467] on div "x 5 126 6 83 6 92 6 93 7 83 6 92 6 } 1 /* We recommend that you also apply !imp…" at bounding box center [369, 474] width 398 height 214
click at [198, 443] on pre "​" at bounding box center [368, 437] width 359 height 12
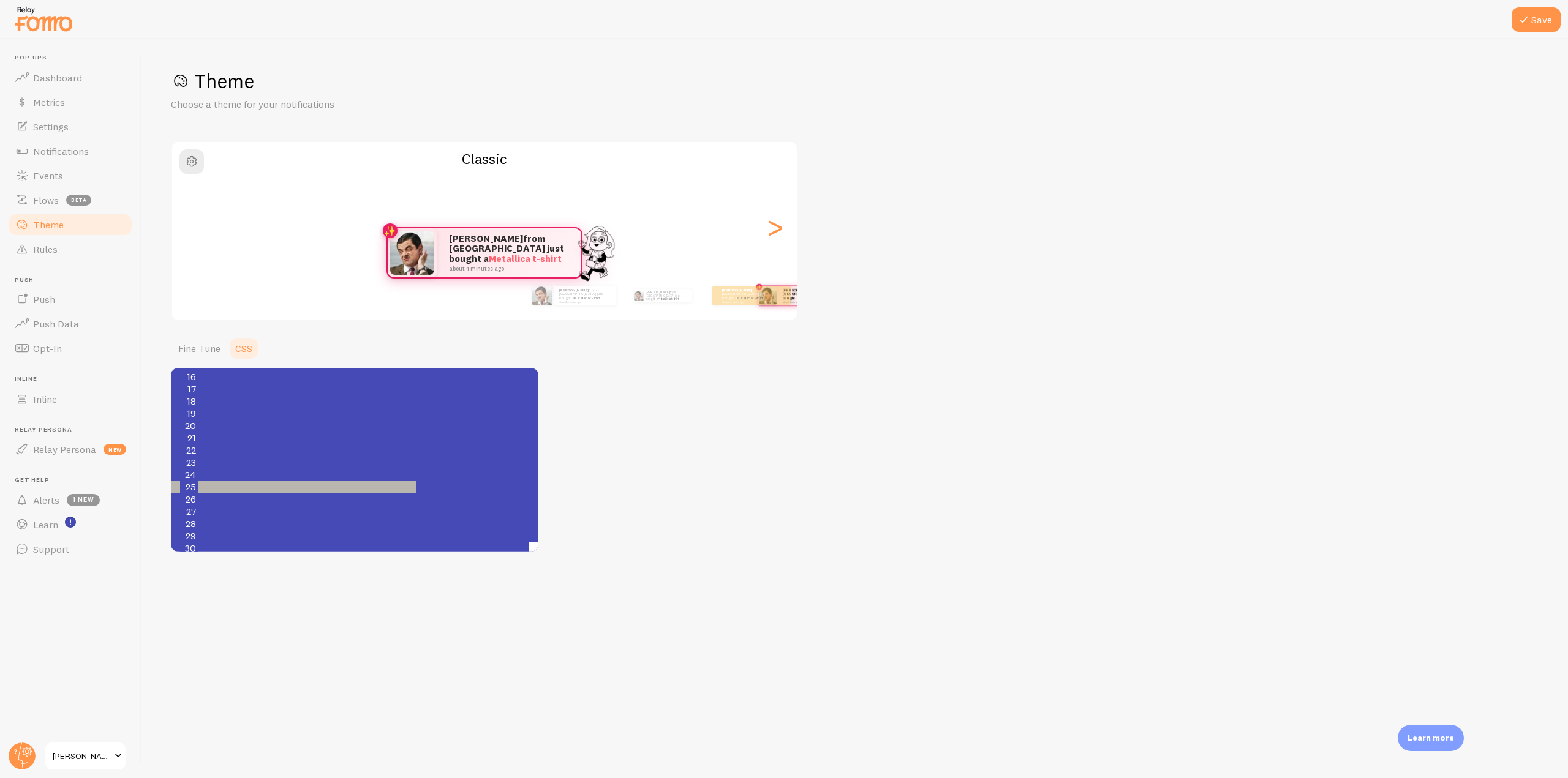
type textarea "[URL][DOMAIN_NAME]"
drag, startPoint x: 271, startPoint y: 489, endPoint x: 412, endPoint y: 487, distance: 141.0
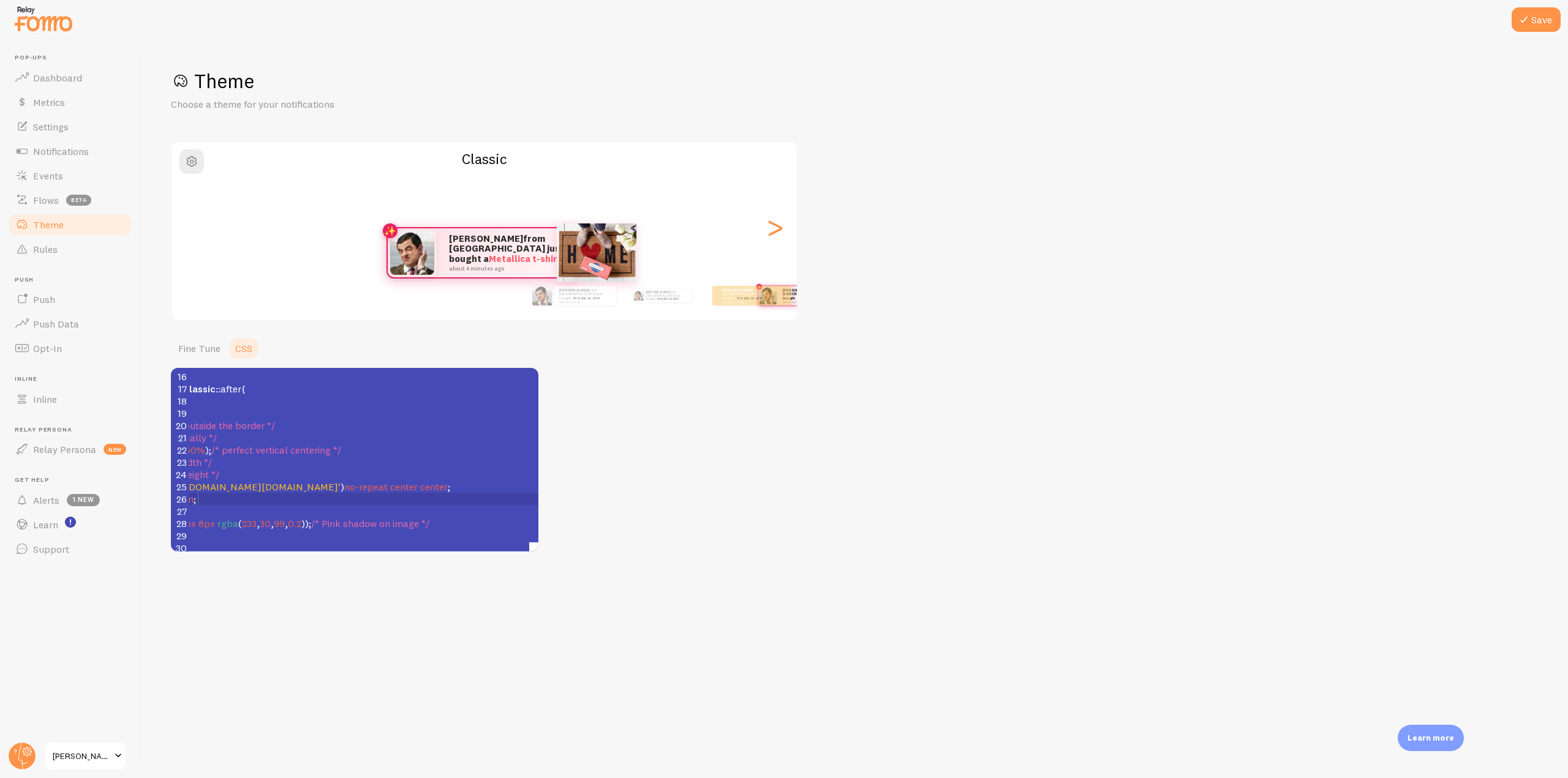
click at [406, 498] on pre "background-size : contain ;" at bounding box center [524, 499] width 893 height 12
type textarea "Z"
click at [341, 490] on span "'[URL][DOMAIN_NAME][DOMAIN_NAME]'" at bounding box center [248, 486] width 183 height 12
type textarea "singlesswag"
click at [341, 490] on span "'[URL][DOMAIN_NAME][DOMAIN_NAME]'" at bounding box center [248, 486] width 183 height 12
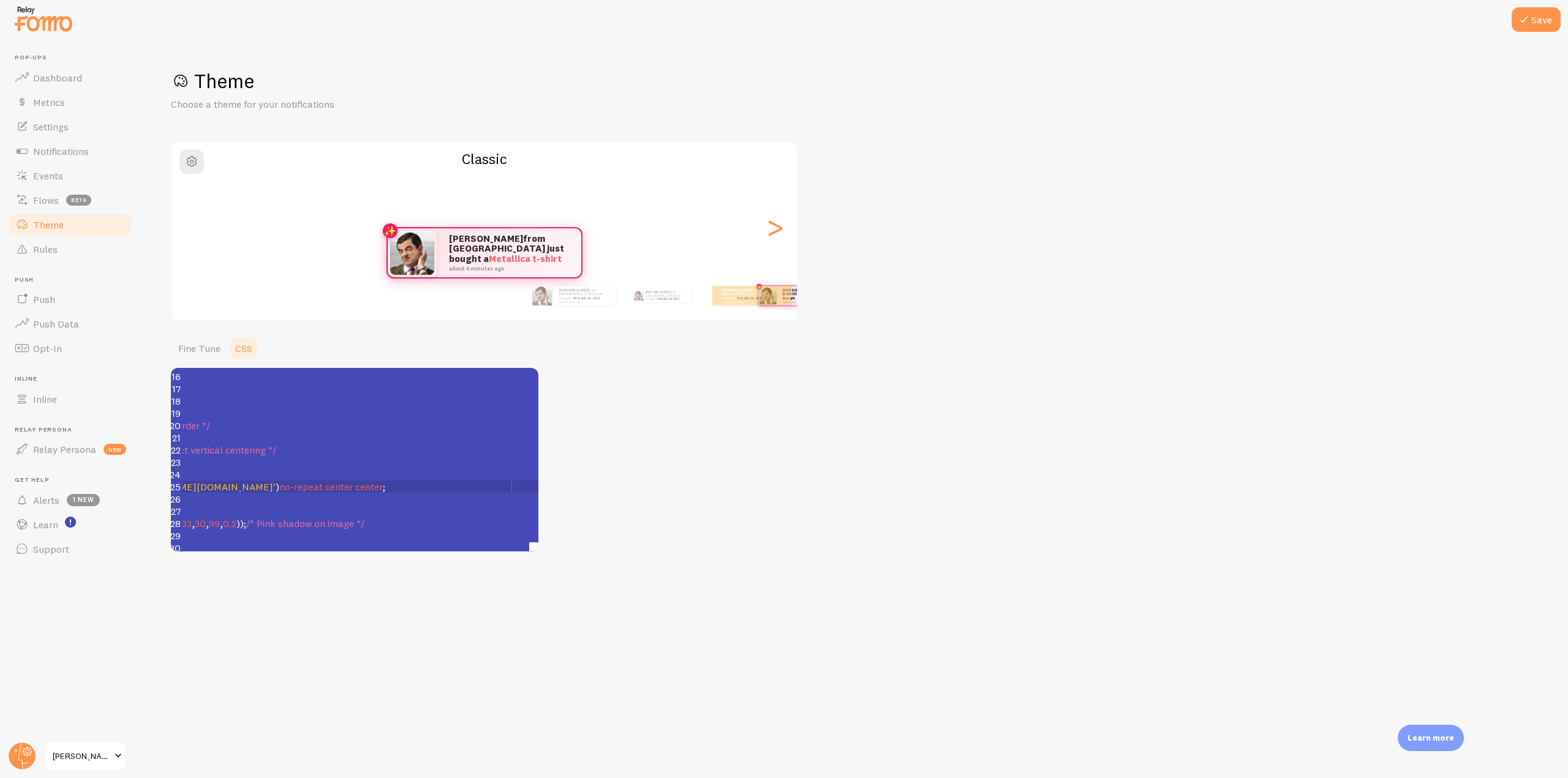
scroll to position [183, 194]
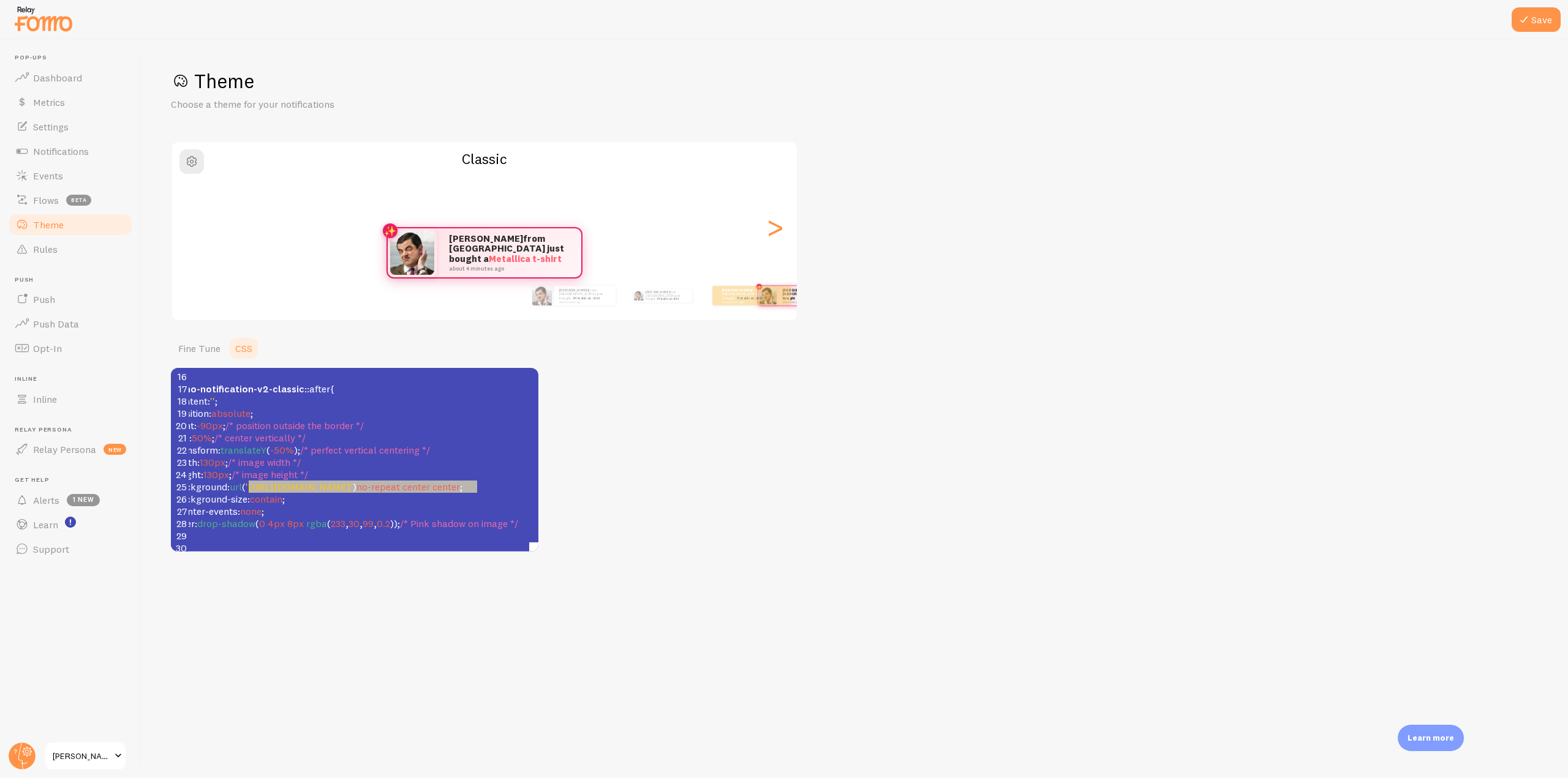
type textarea "[URL][DOMAIN_NAME]"
drag, startPoint x: 248, startPoint y: 488, endPoint x: 501, endPoint y: 489, distance: 253.0
click at [353, 489] on span "'[URL][DOMAIN_NAME]'" at bounding box center [299, 486] width 108 height 12
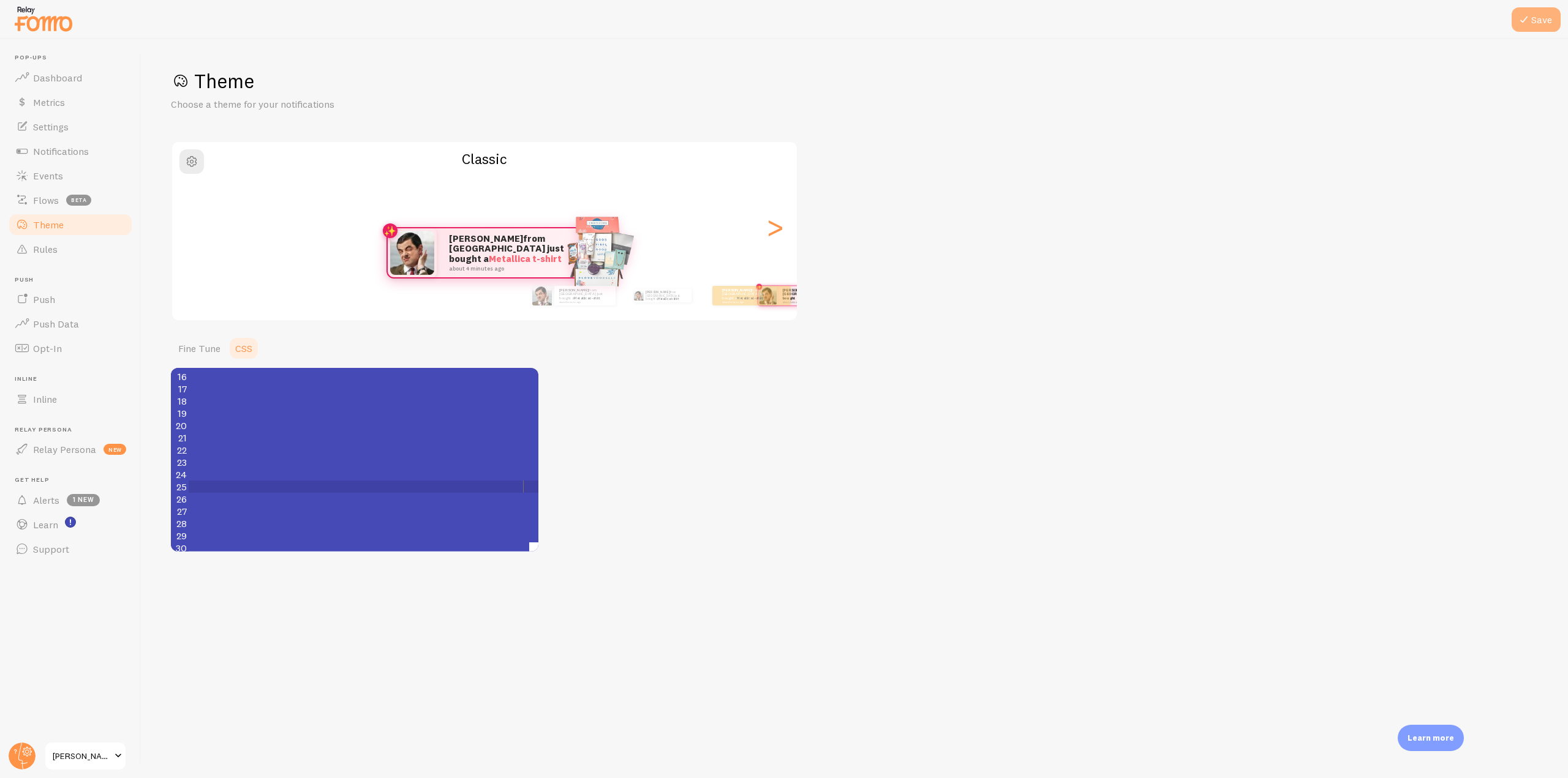
click at [1538, 15] on button "Save" at bounding box center [1536, 20] width 49 height 25
